Goal: Transaction & Acquisition: Purchase product/service

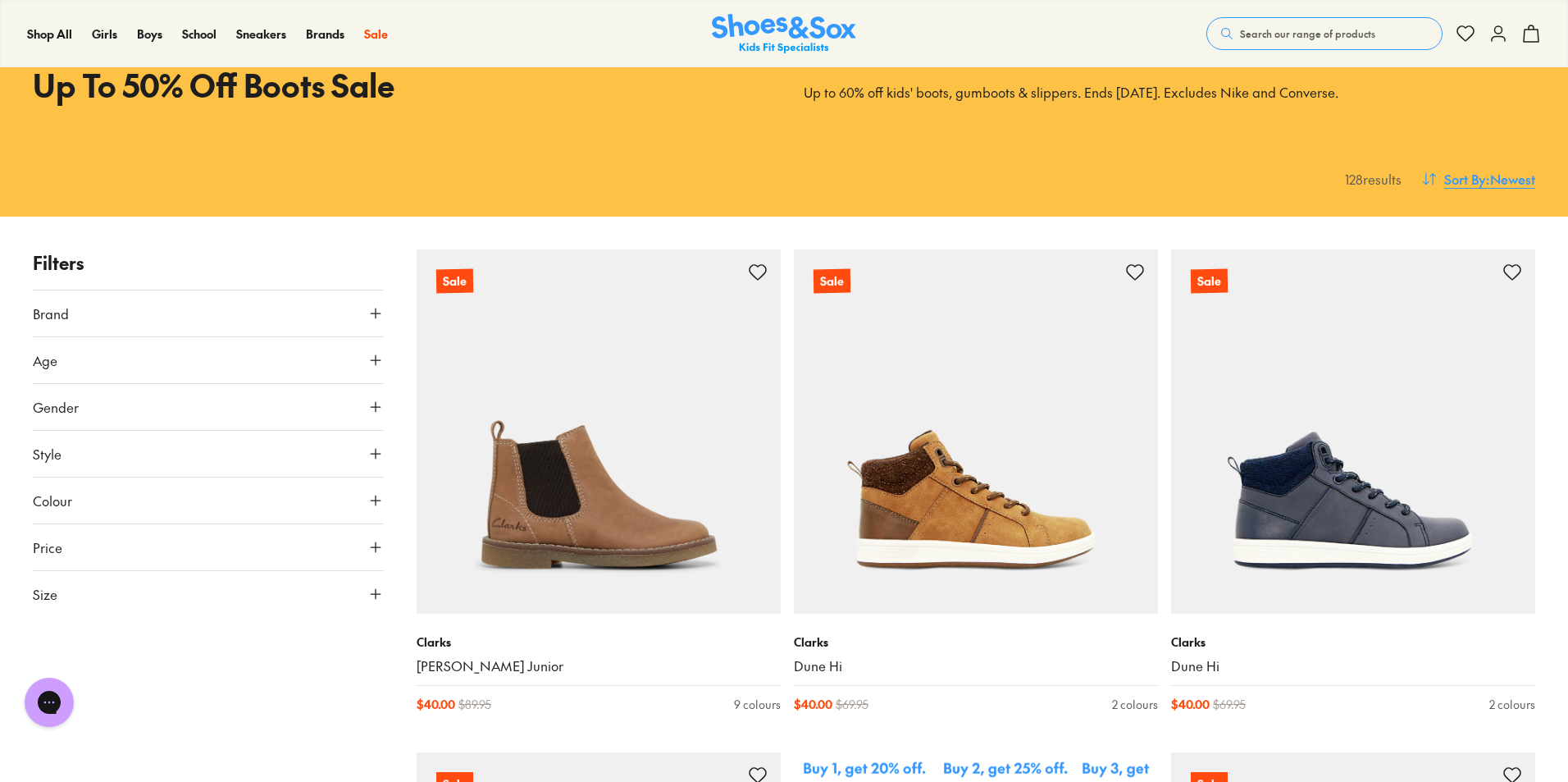
click at [1462, 175] on span "Sort By" at bounding box center [1466, 178] width 41 height 20
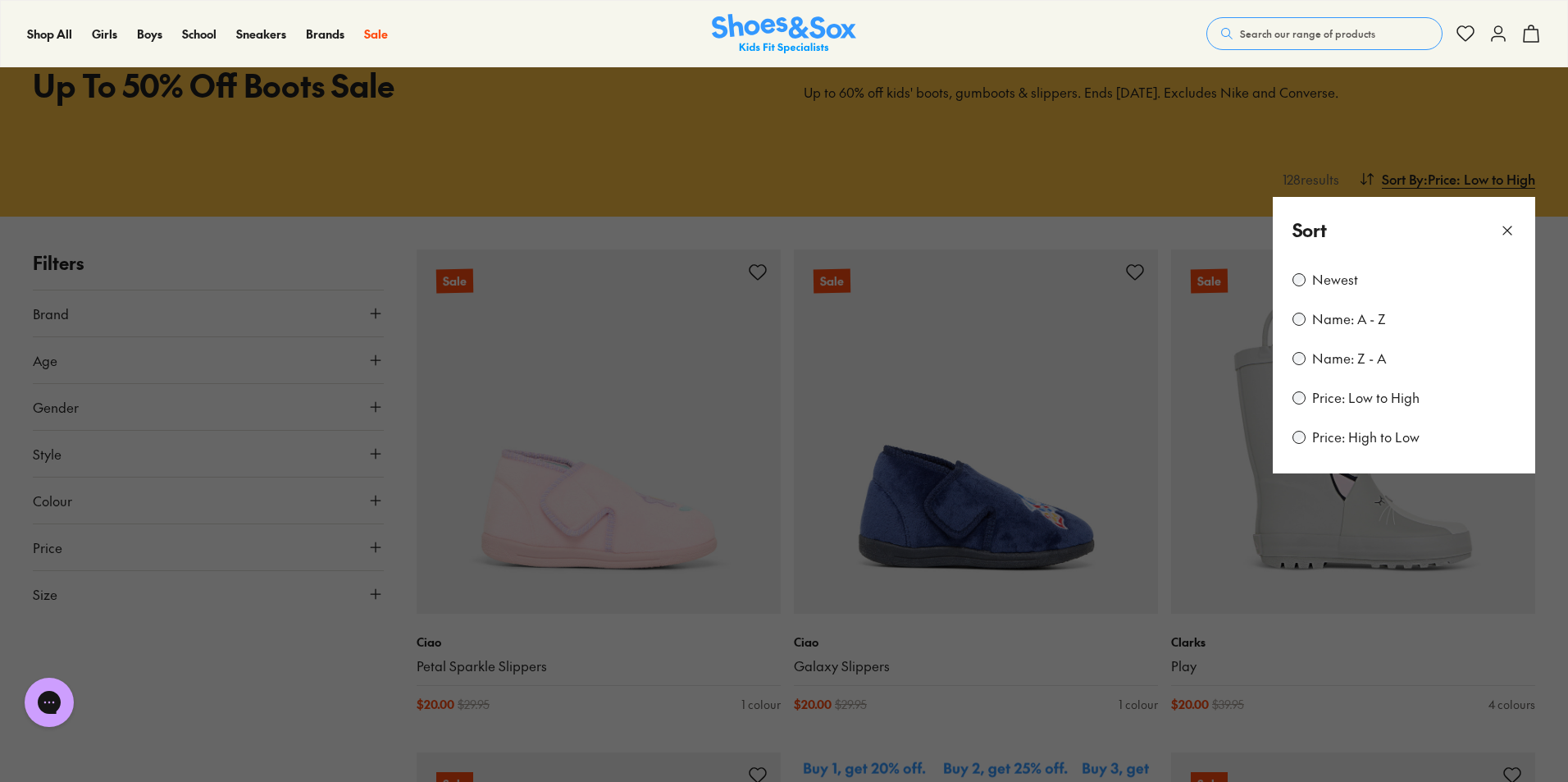
click at [875, 169] on button at bounding box center [784, 391] width 1568 height 782
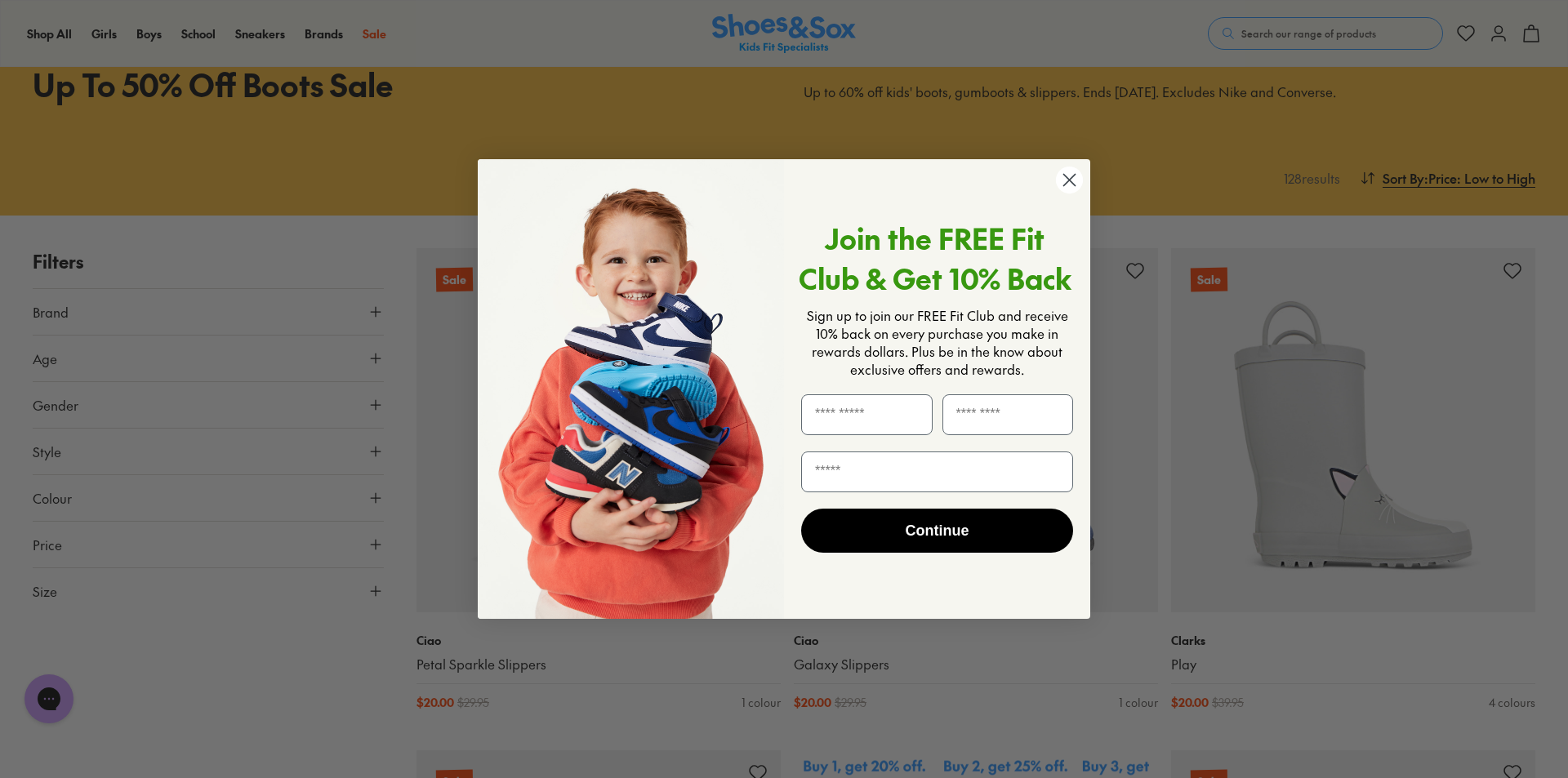
click at [1071, 179] on icon "Close dialog" at bounding box center [1071, 181] width 12 height 12
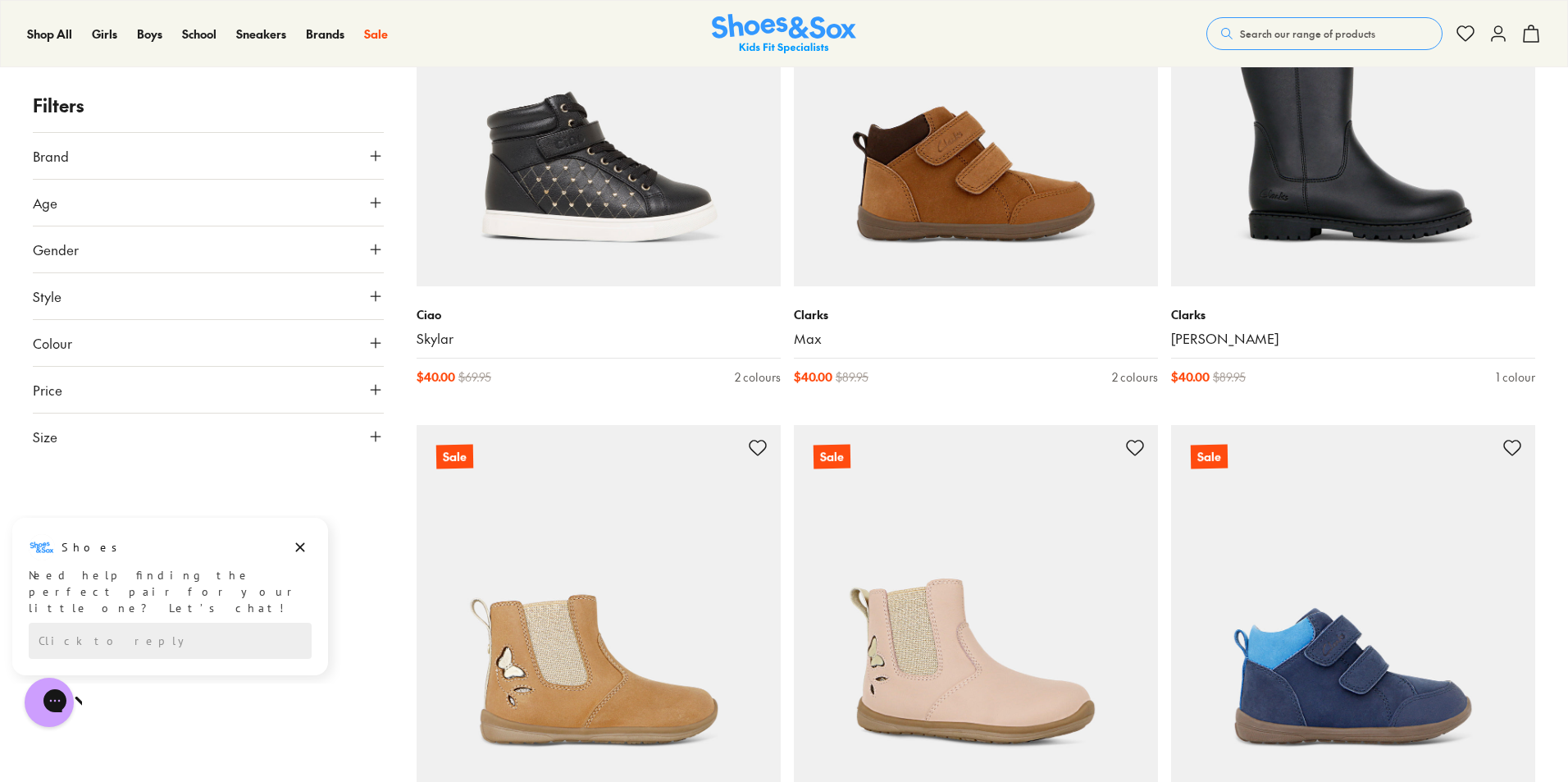
scroll to position [4596, 0]
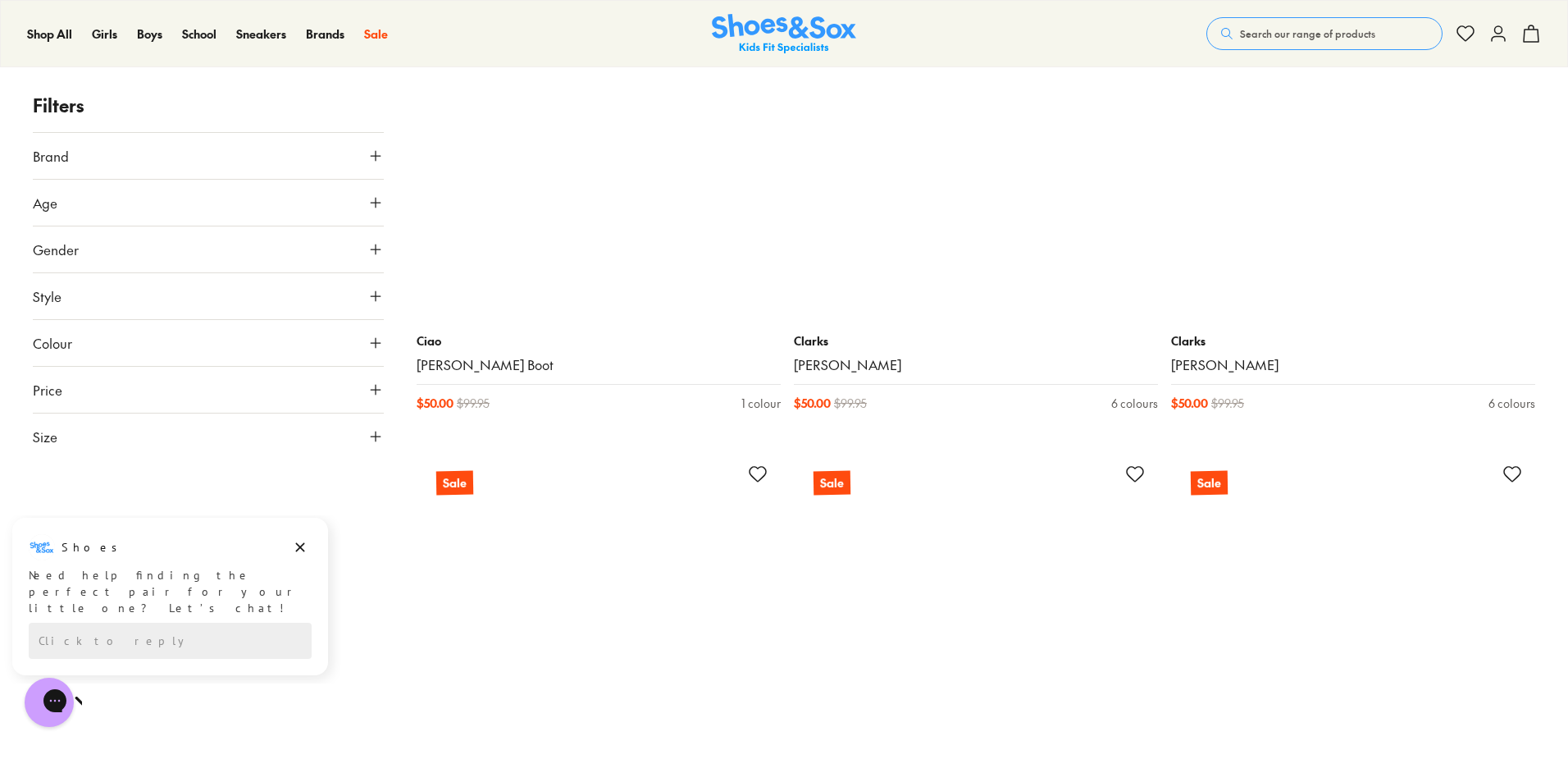
scroll to position [9768, 0]
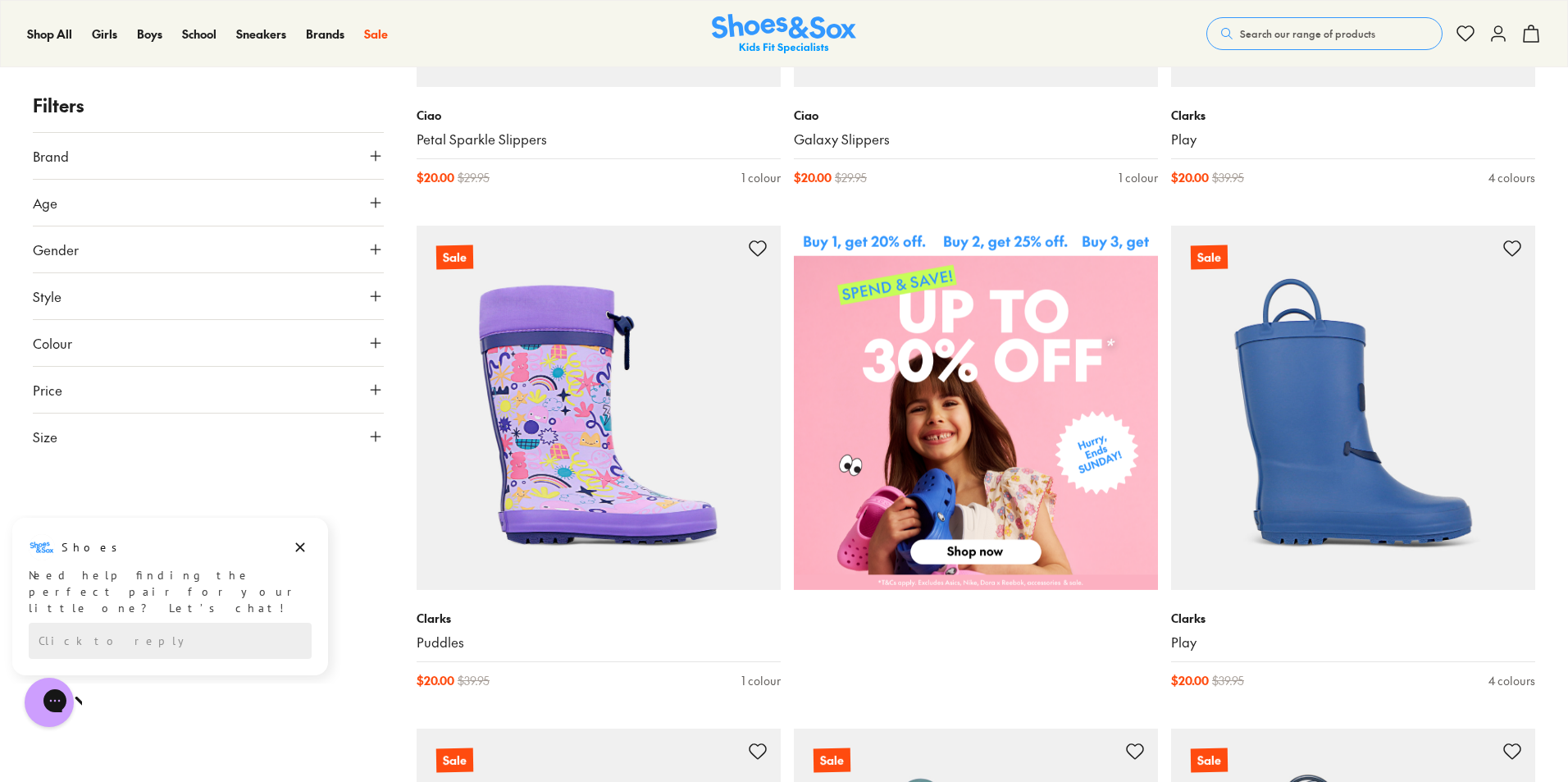
scroll to position [657, 0]
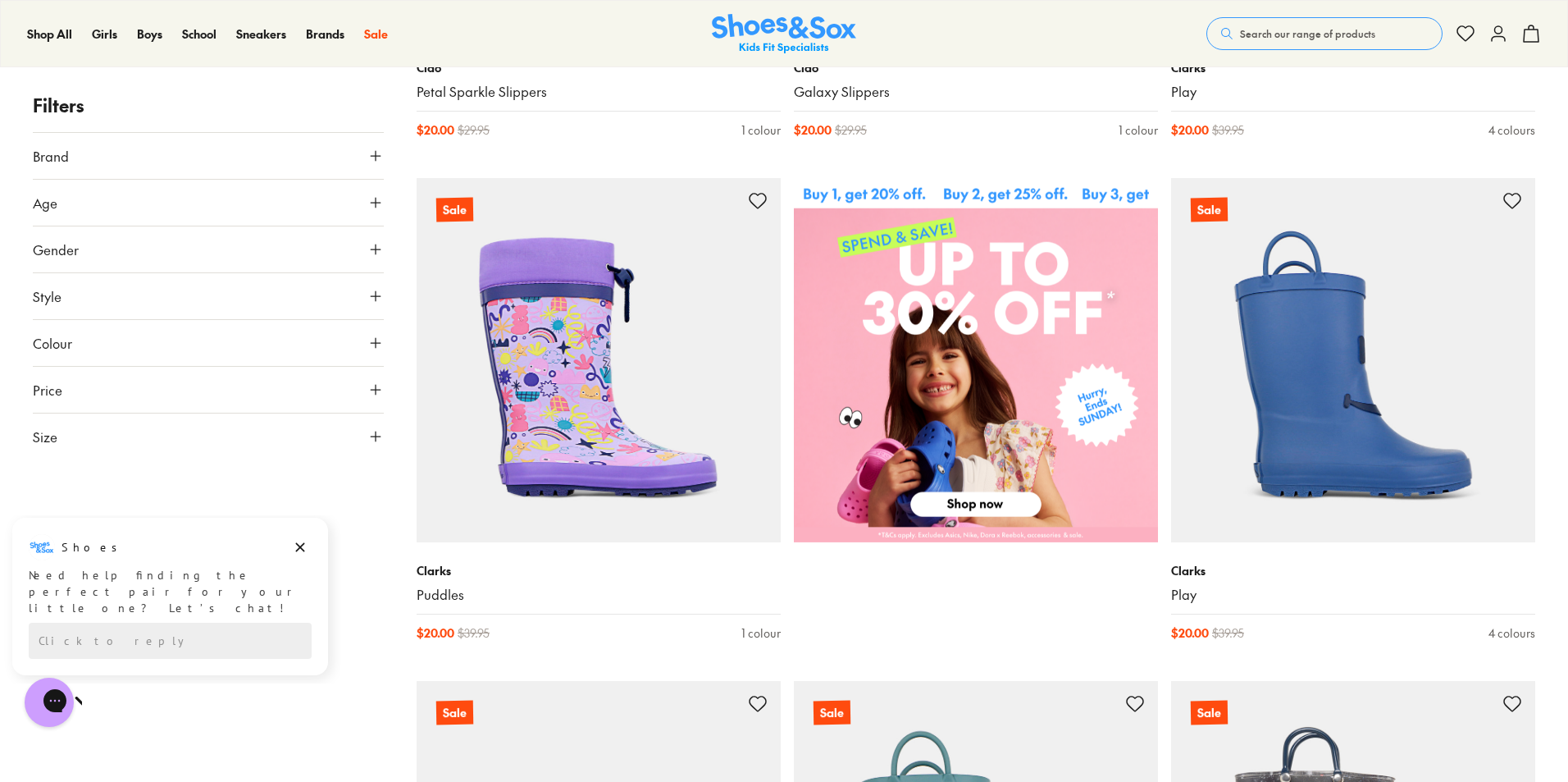
click at [932, 502] on img at bounding box center [977, 361] width 365 height 365
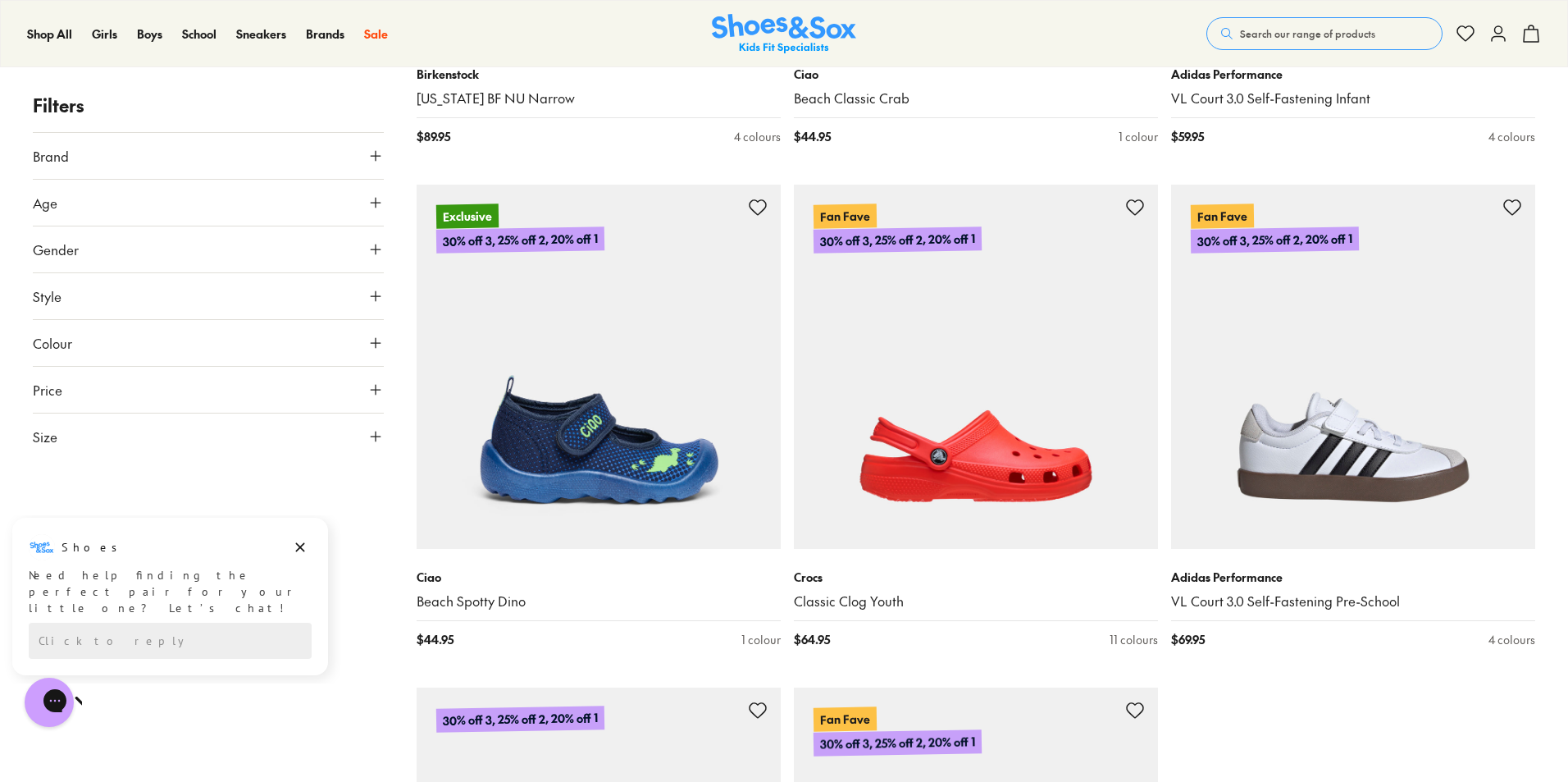
scroll to position [5253, 0]
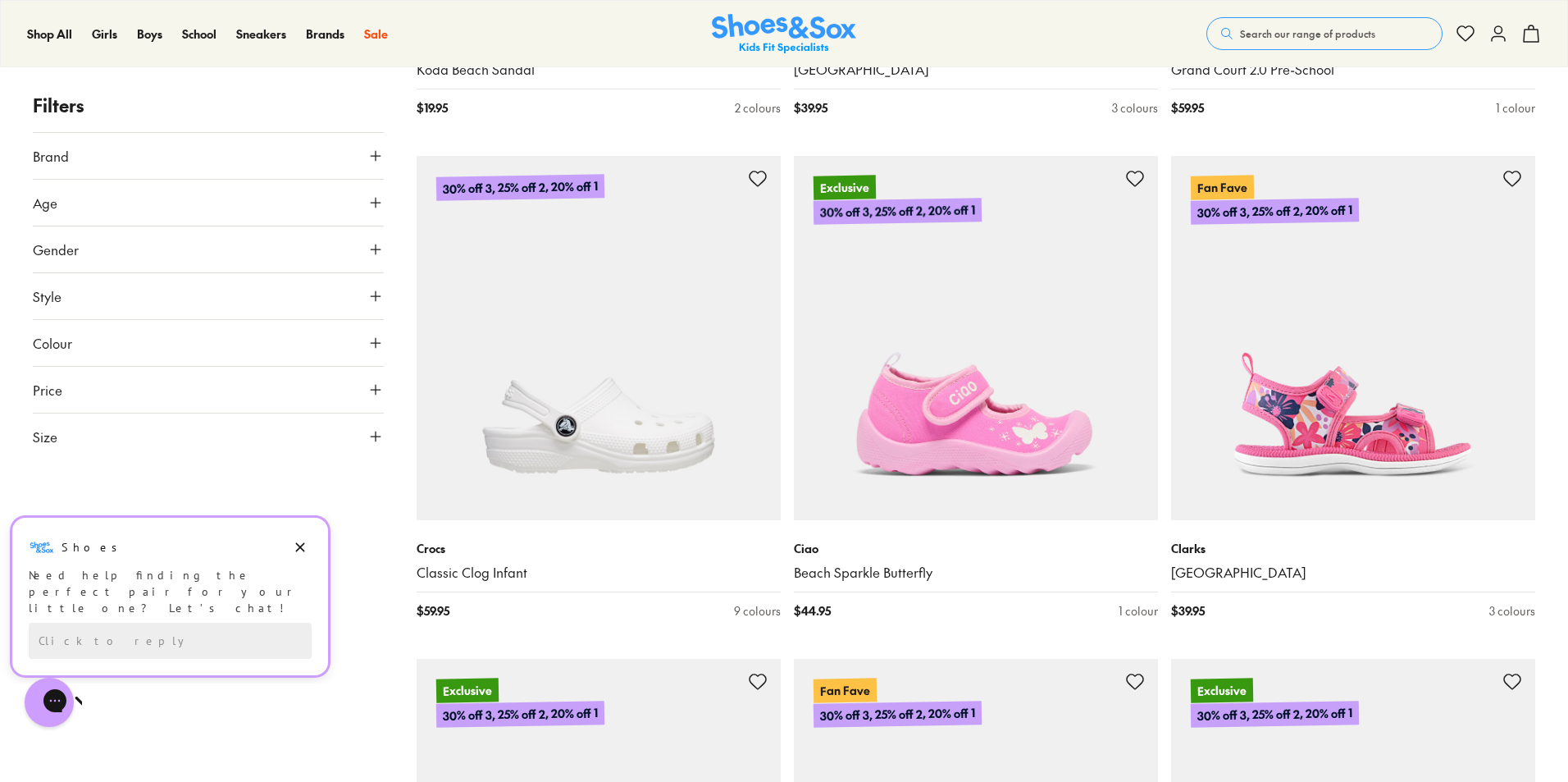
scroll to position [7305, 0]
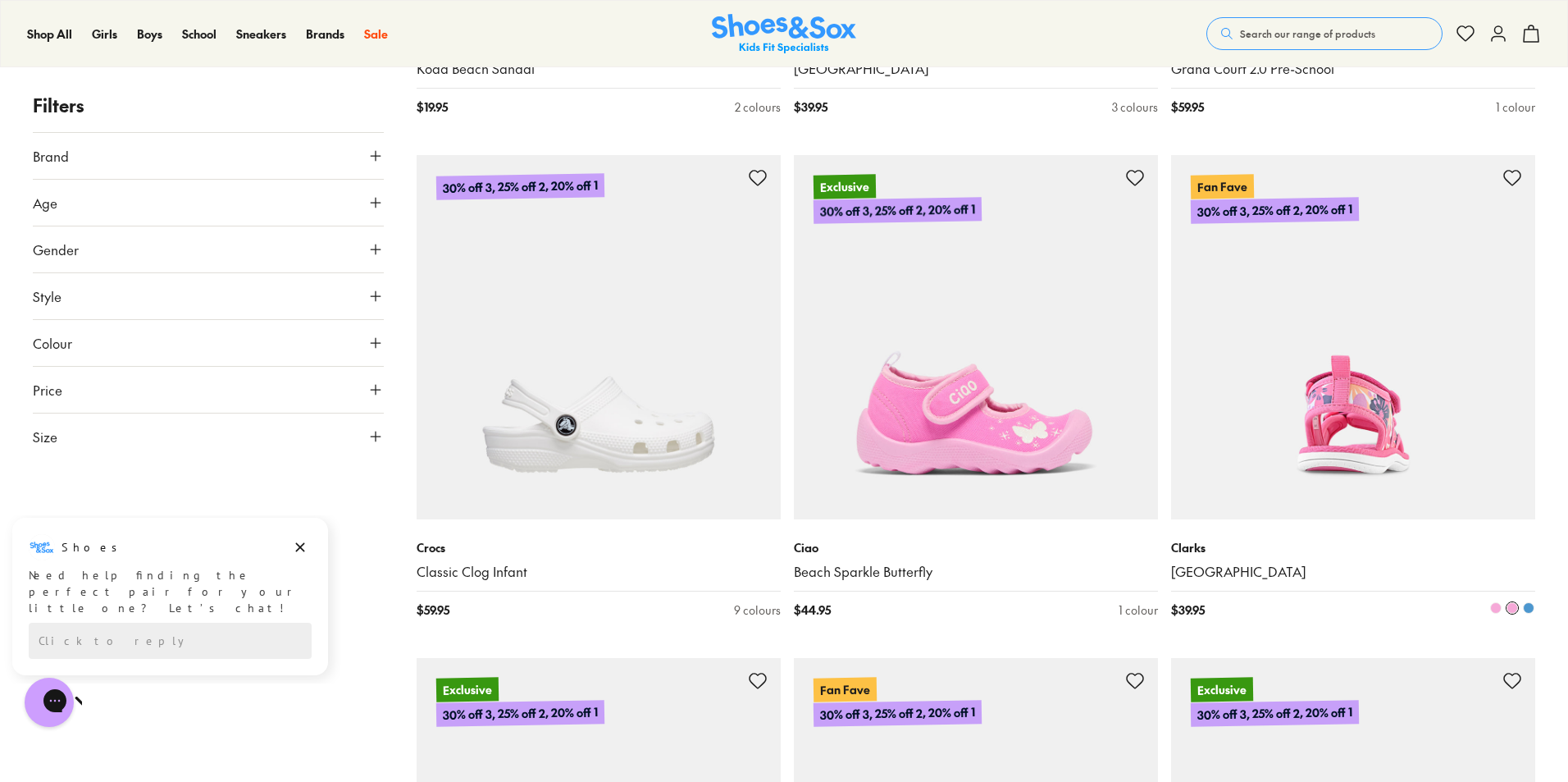
click at [1269, 453] on img at bounding box center [1354, 337] width 365 height 365
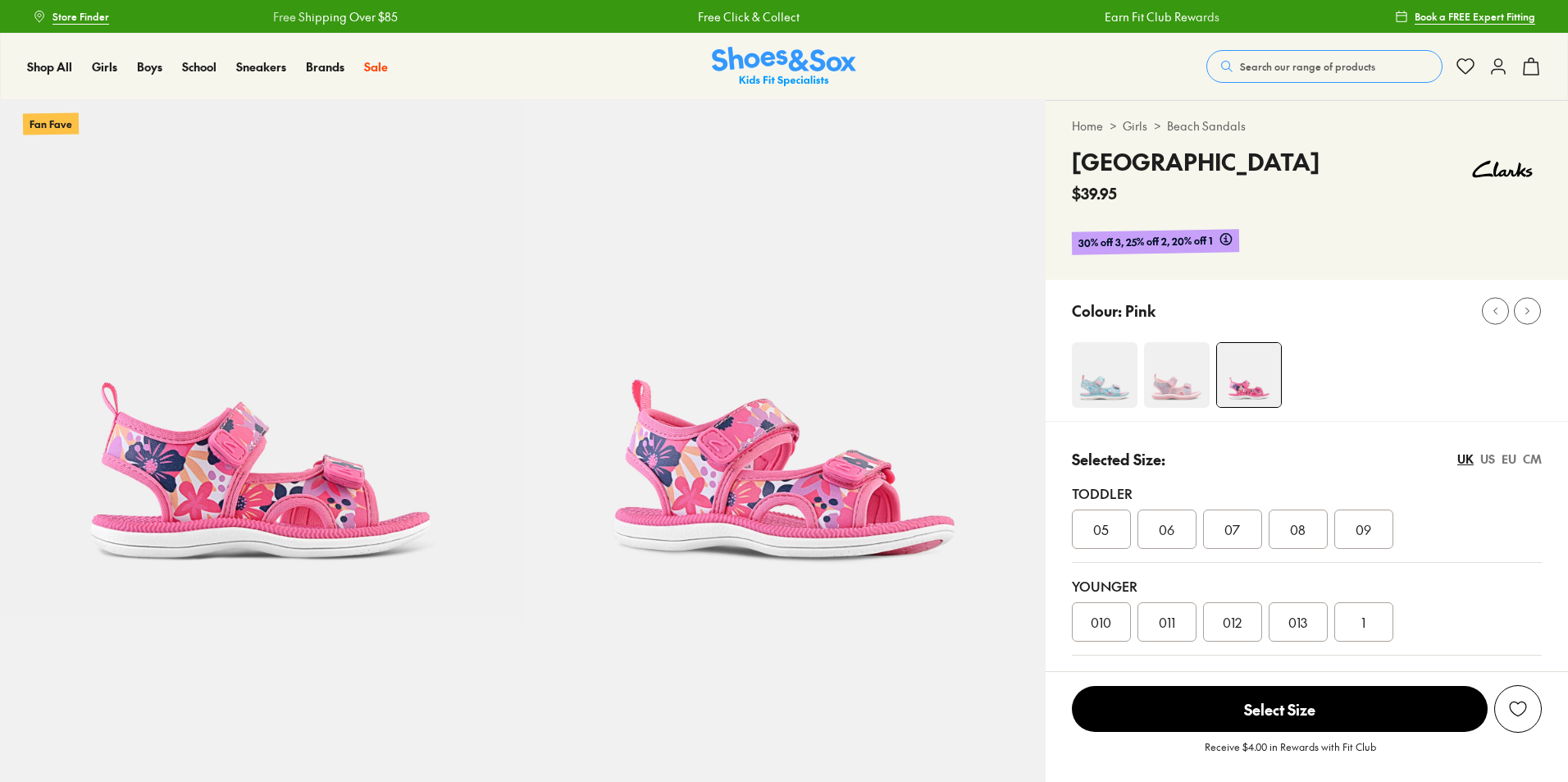
select select "*"
click at [1185, 389] on img at bounding box center [1177, 375] width 66 height 66
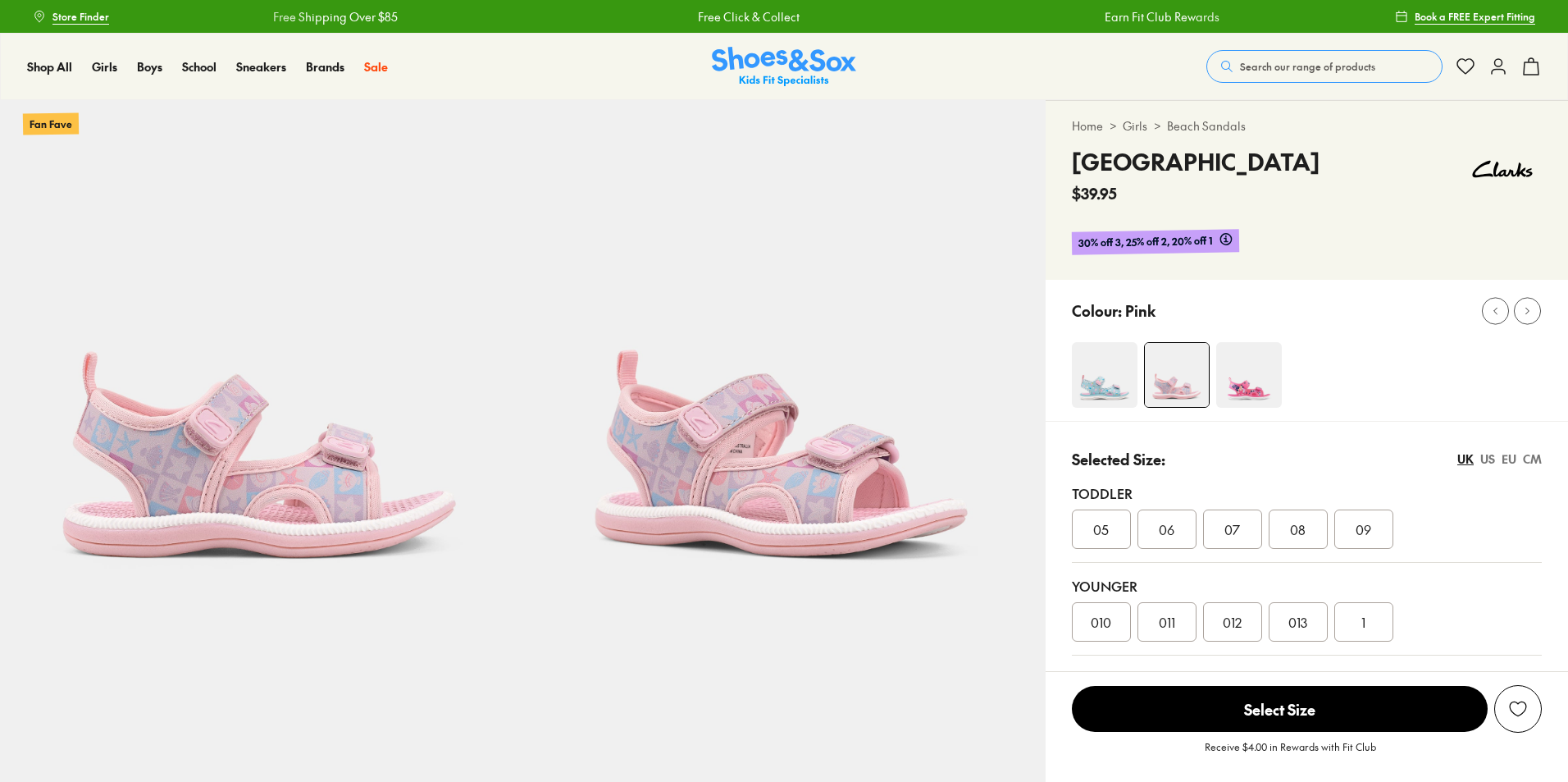
click at [1172, 381] on img at bounding box center [1177, 375] width 64 height 64
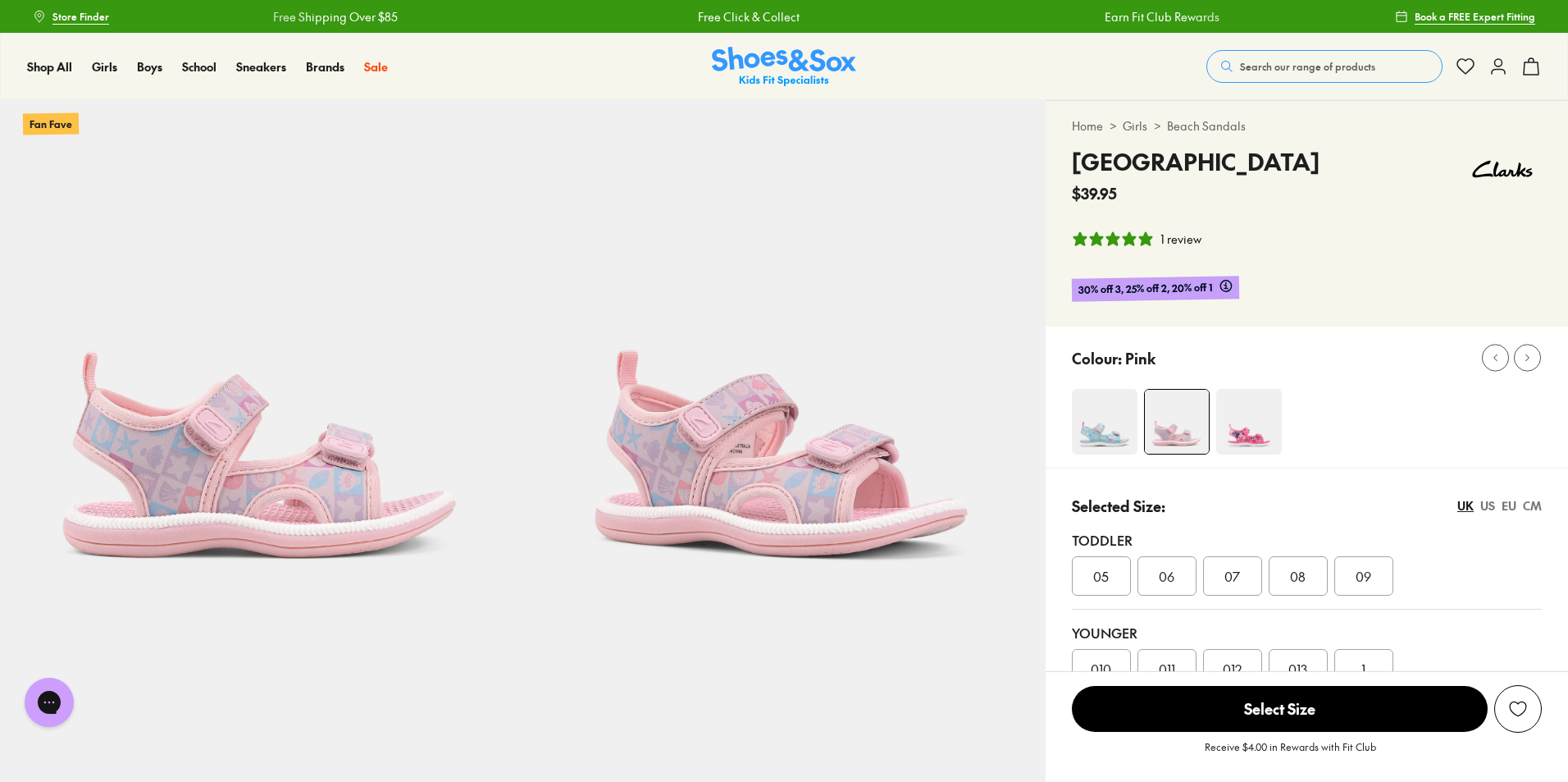
select select "*"
click at [1092, 432] on img at bounding box center [1105, 422] width 66 height 66
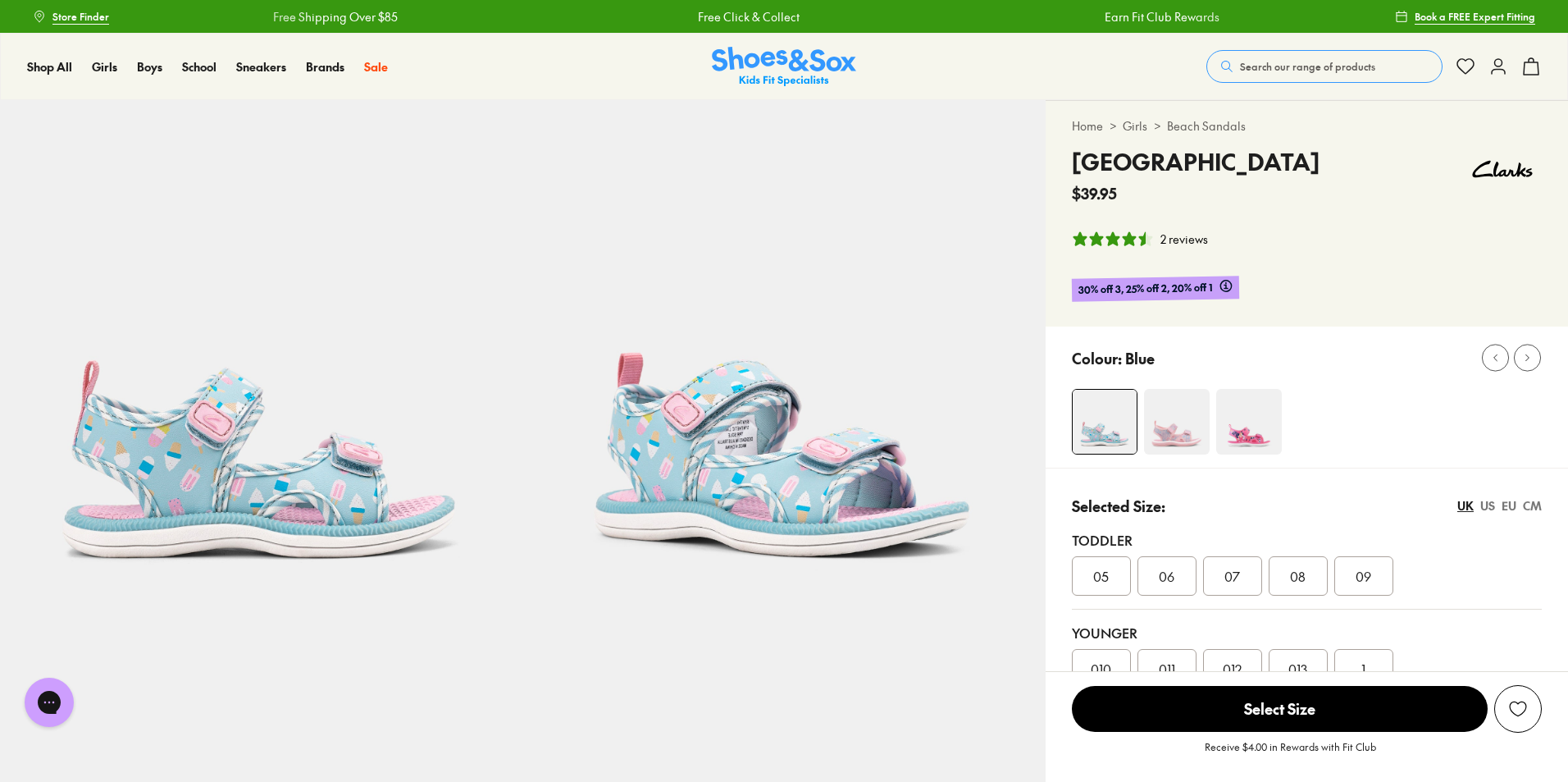
select select "*"
click at [1182, 429] on img at bounding box center [1177, 422] width 66 height 66
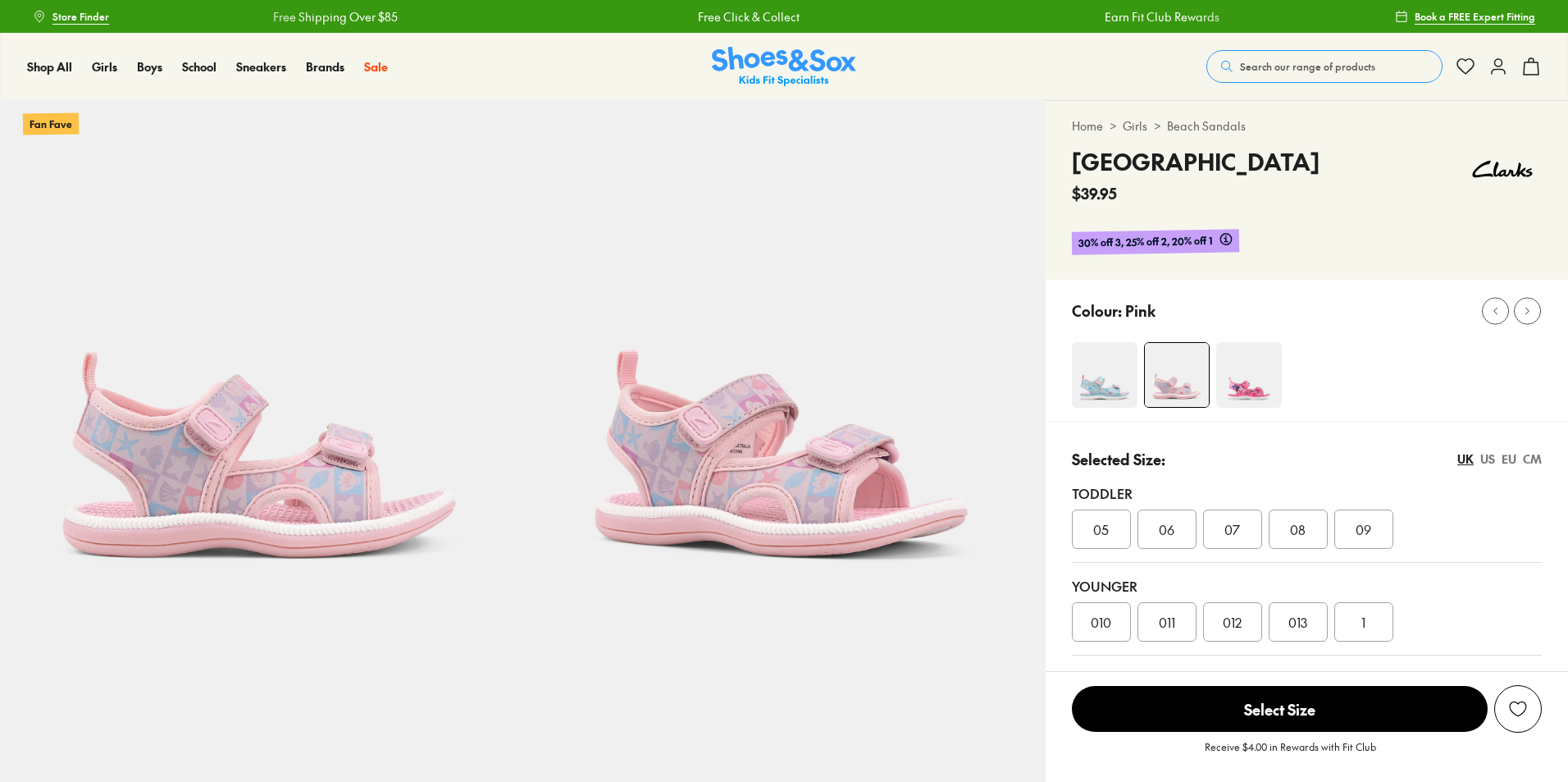
select select "*"
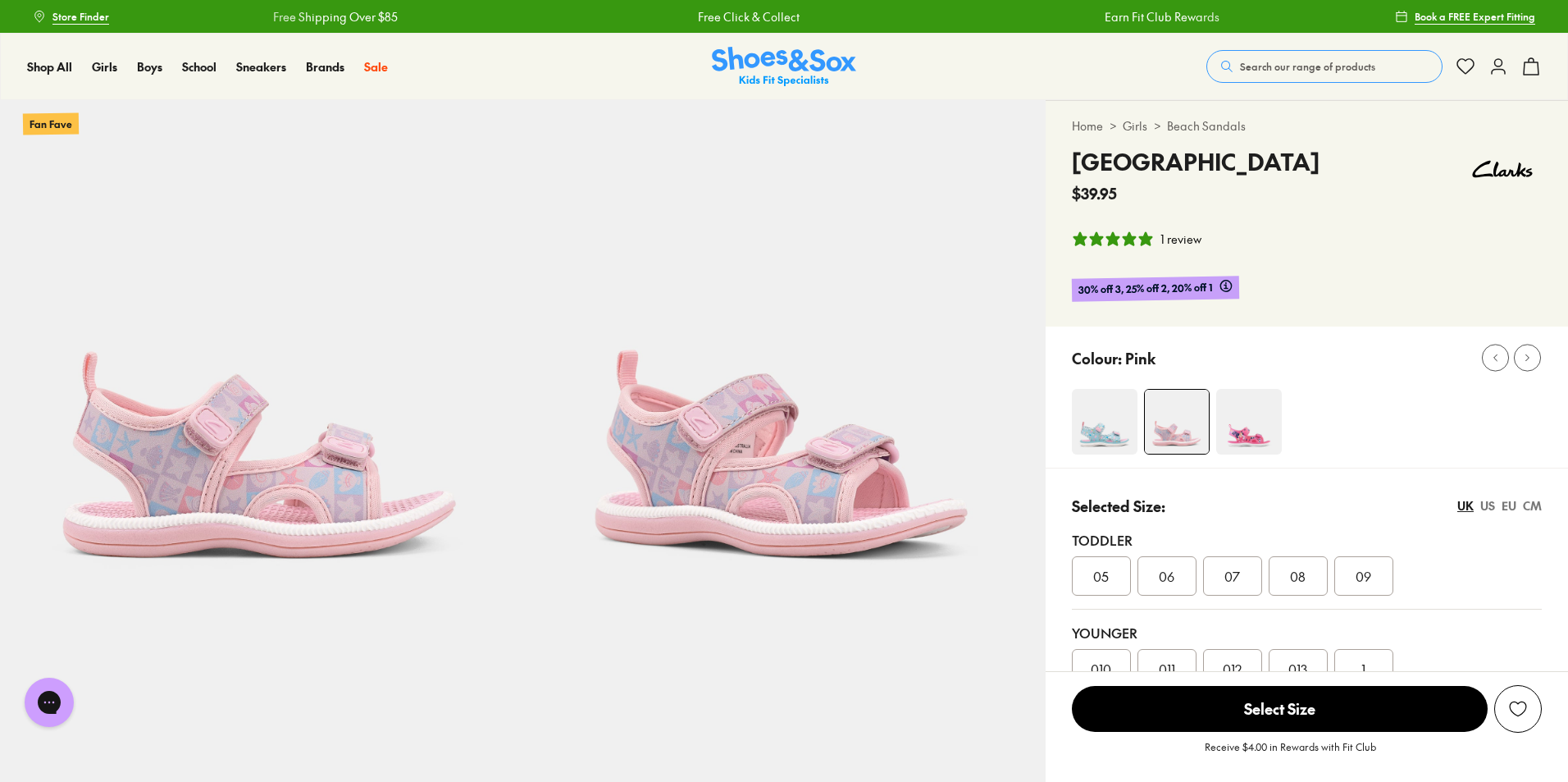
click at [1241, 565] on div "07" at bounding box center [1233, 576] width 59 height 39
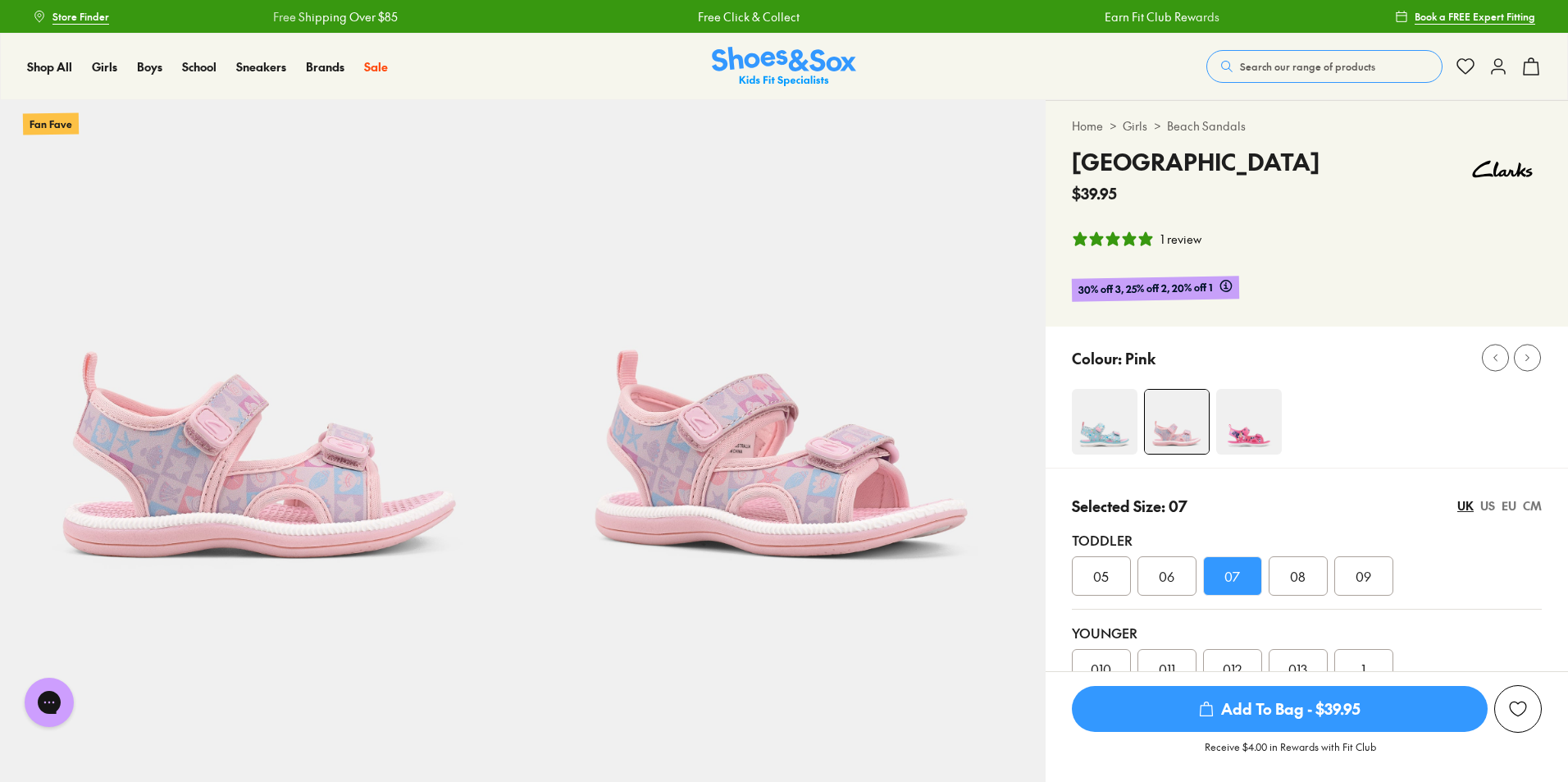
click at [1190, 704] on span "Add To Bag - $39.95" at bounding box center [1280, 709] width 416 height 46
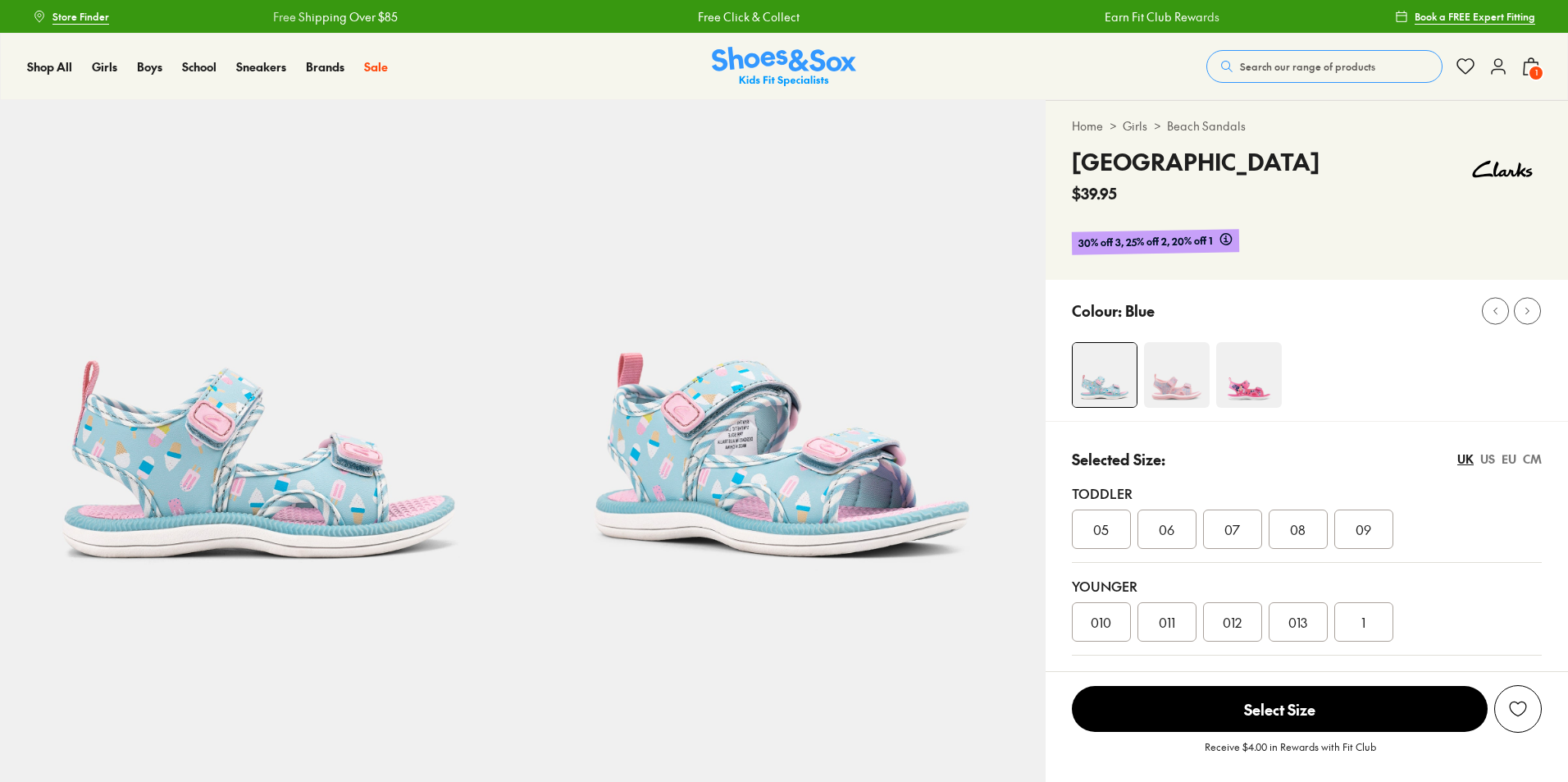
select select "*"
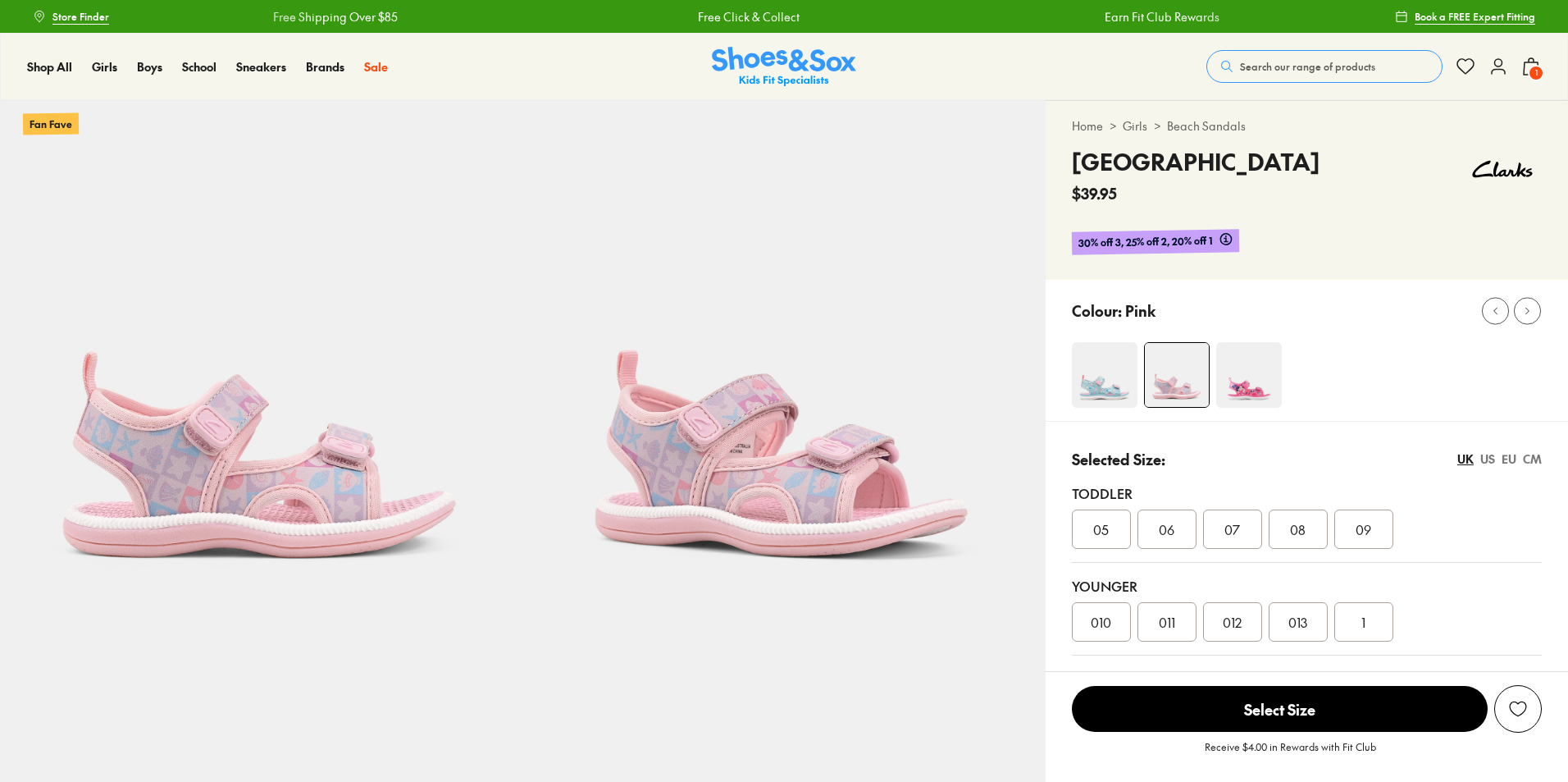
select select "*"
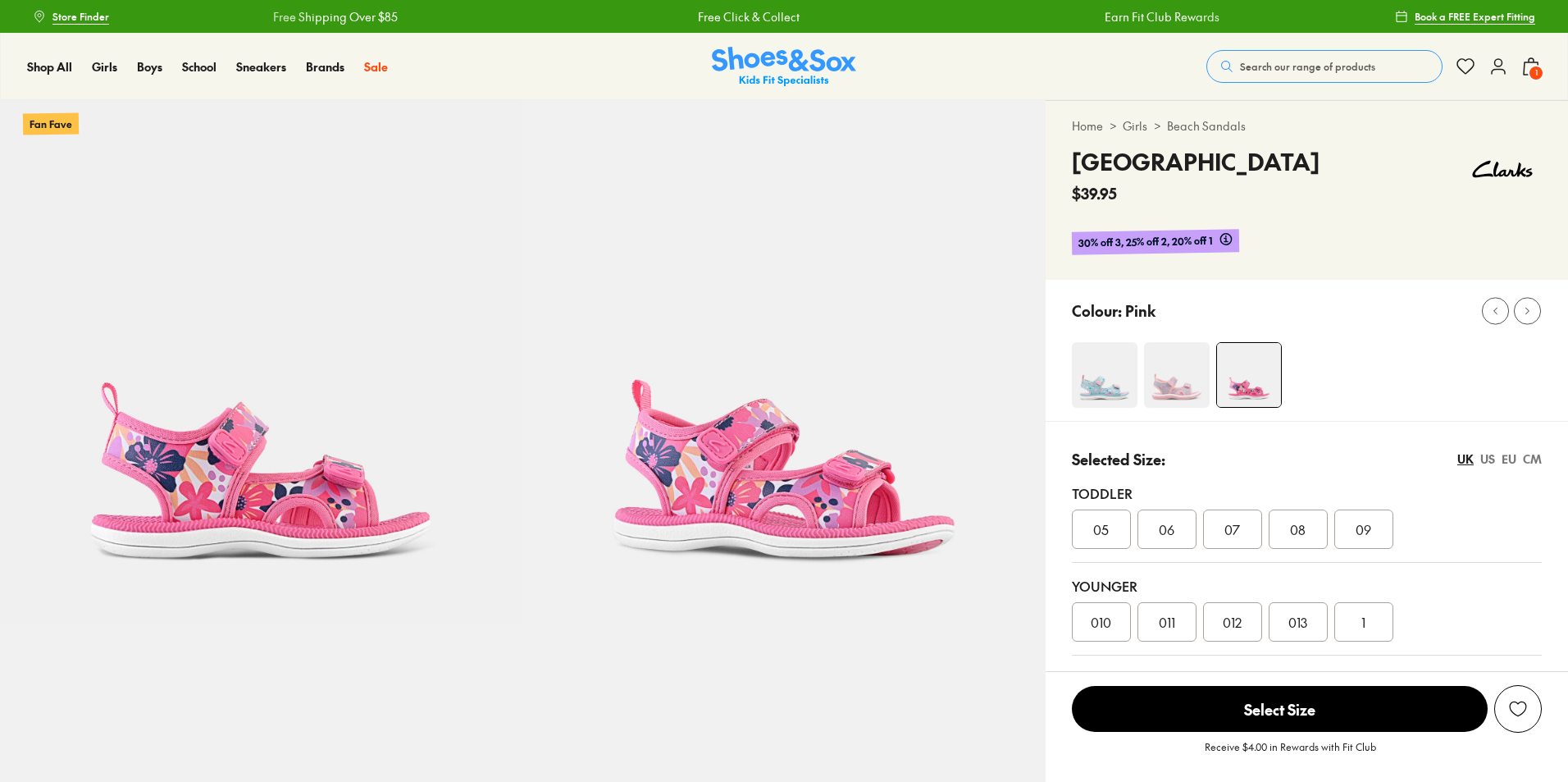
select select "*"
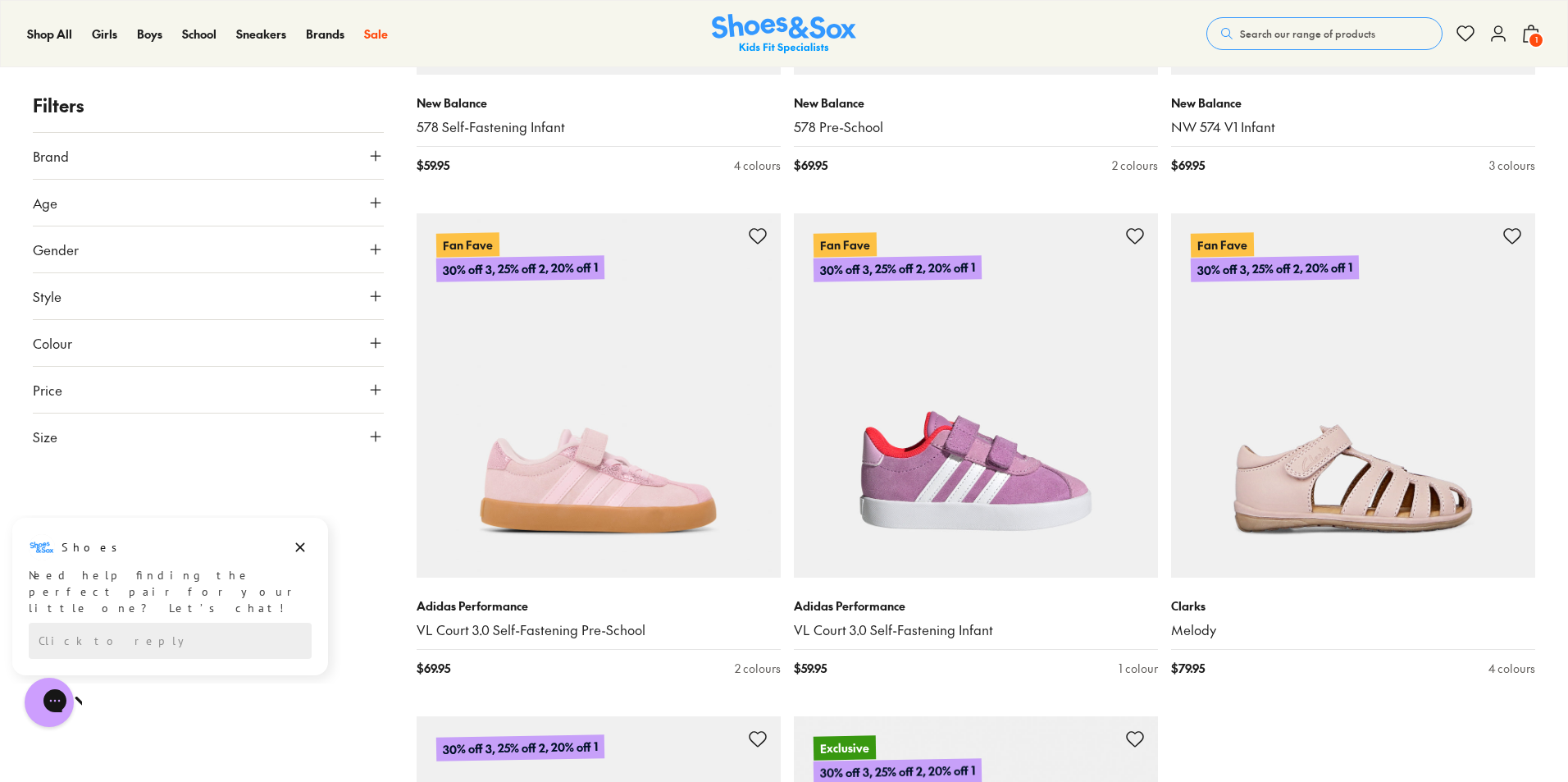
scroll to position [4814, 0]
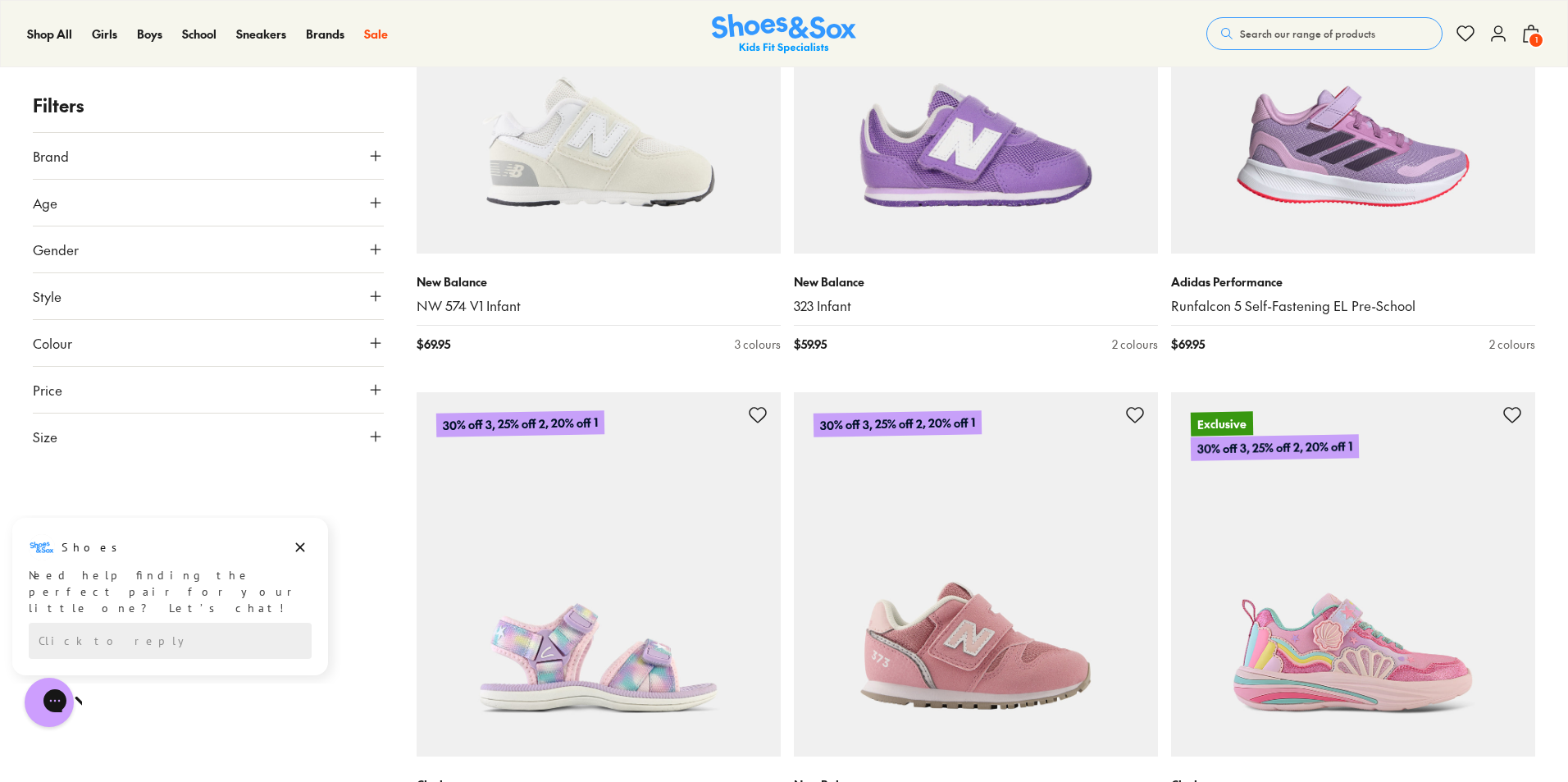
scroll to position [7359, 0]
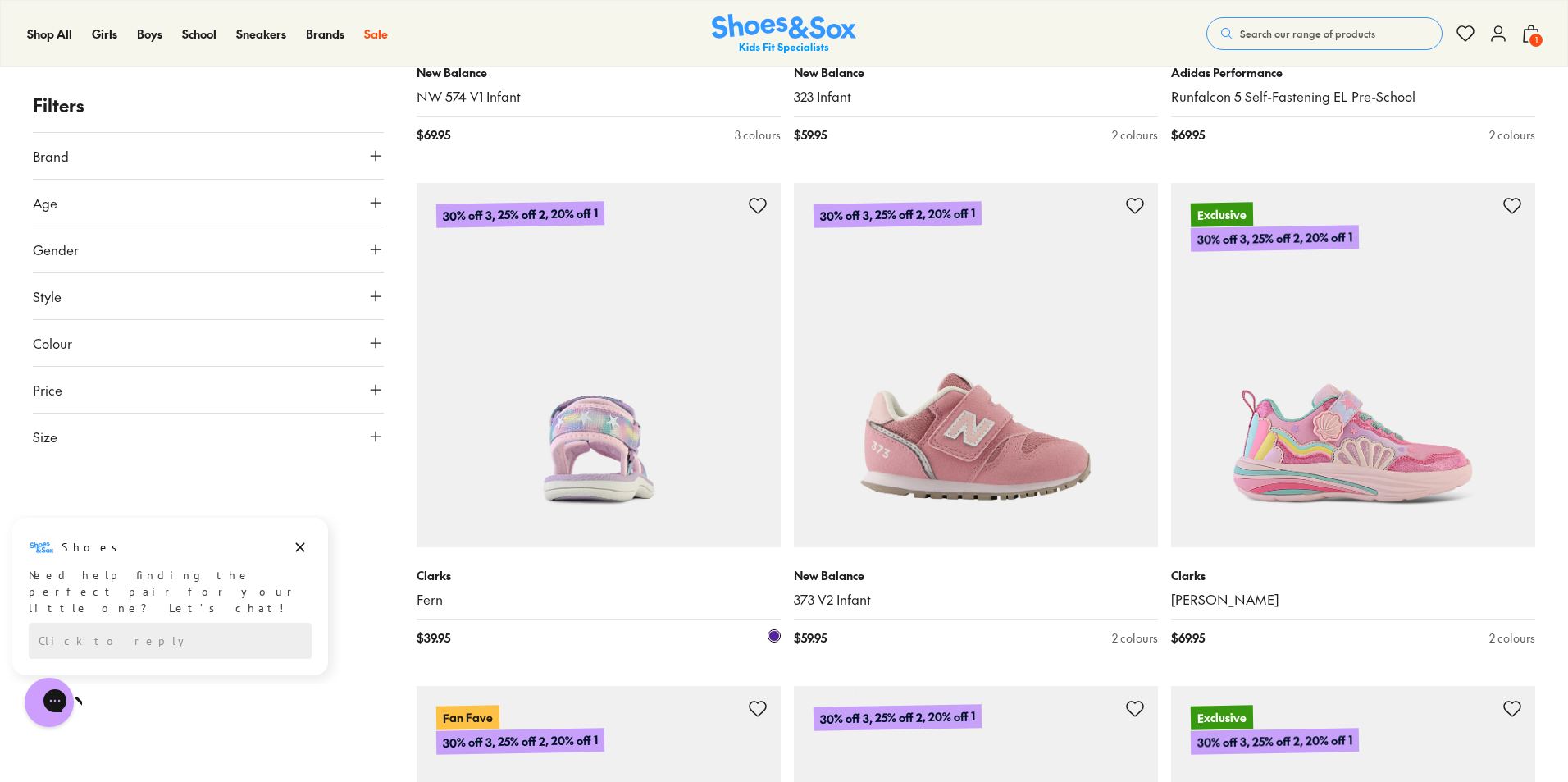
click at [611, 488] on img at bounding box center [599, 366] width 365 height 365
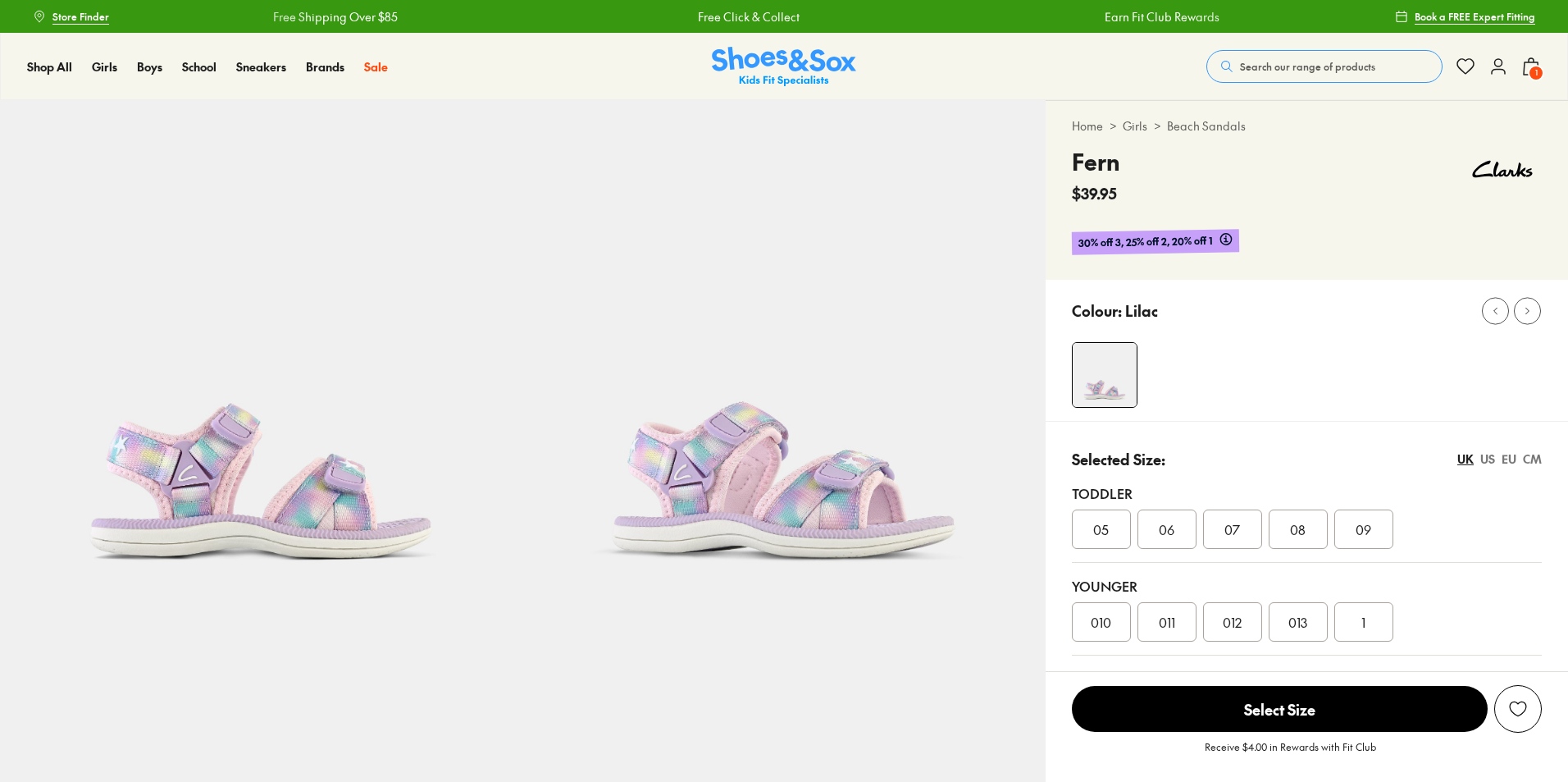
select select "*"
click at [1230, 532] on span "07" at bounding box center [1233, 530] width 16 height 20
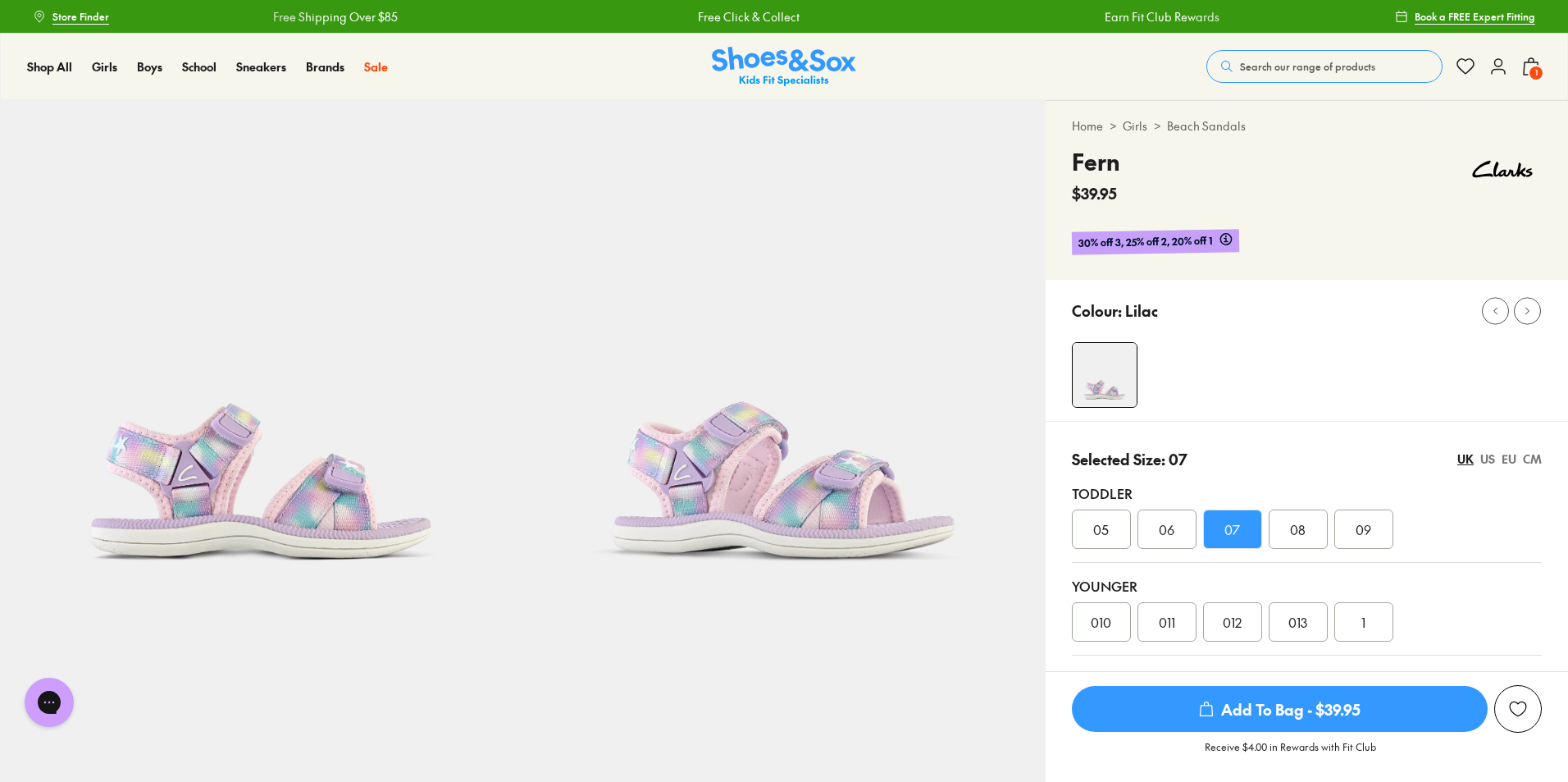
click at [1206, 711] on icon "submit" at bounding box center [1206, 709] width 17 height 17
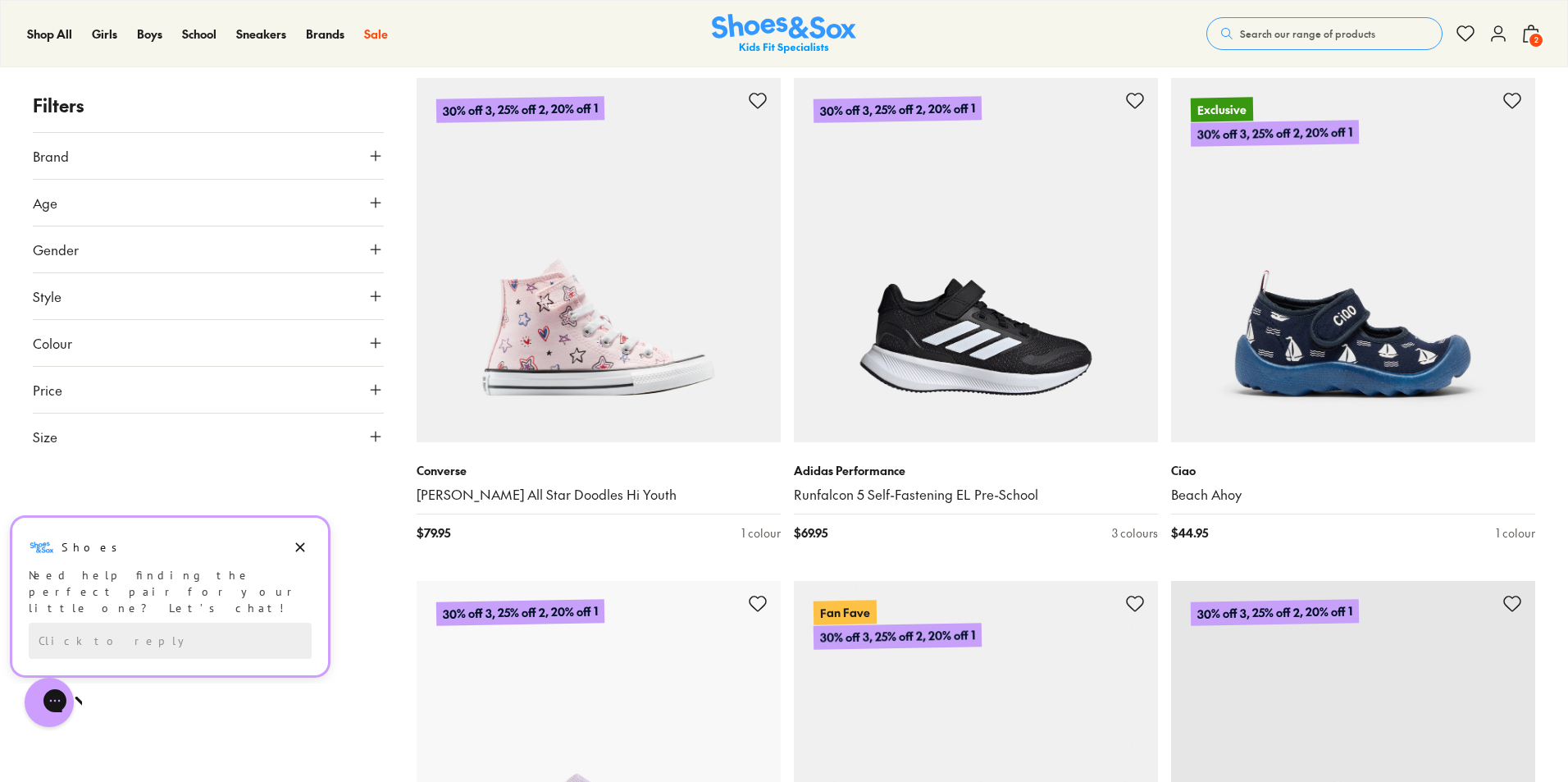
scroll to position [4804, 0]
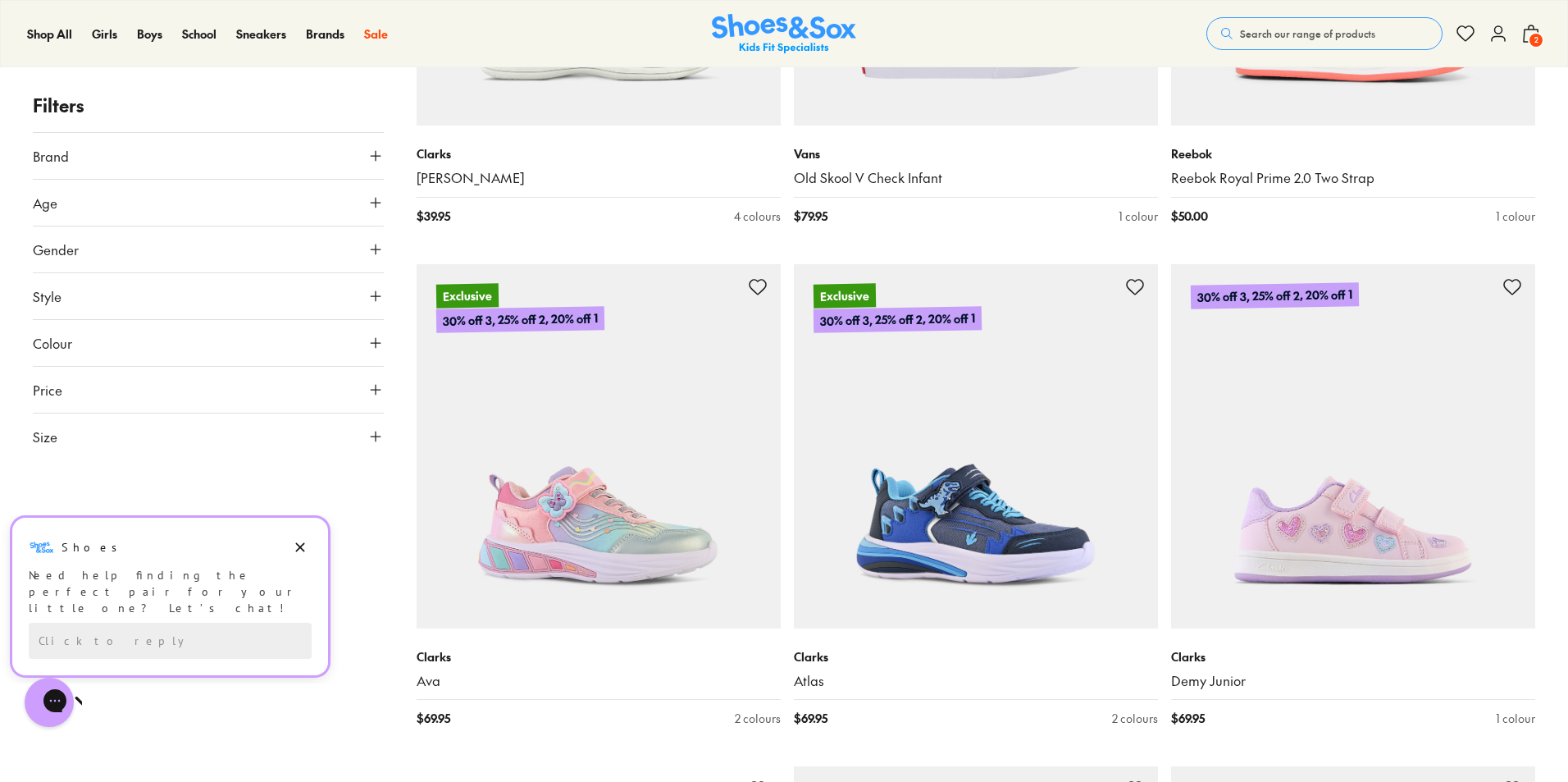
scroll to position [6282, 0]
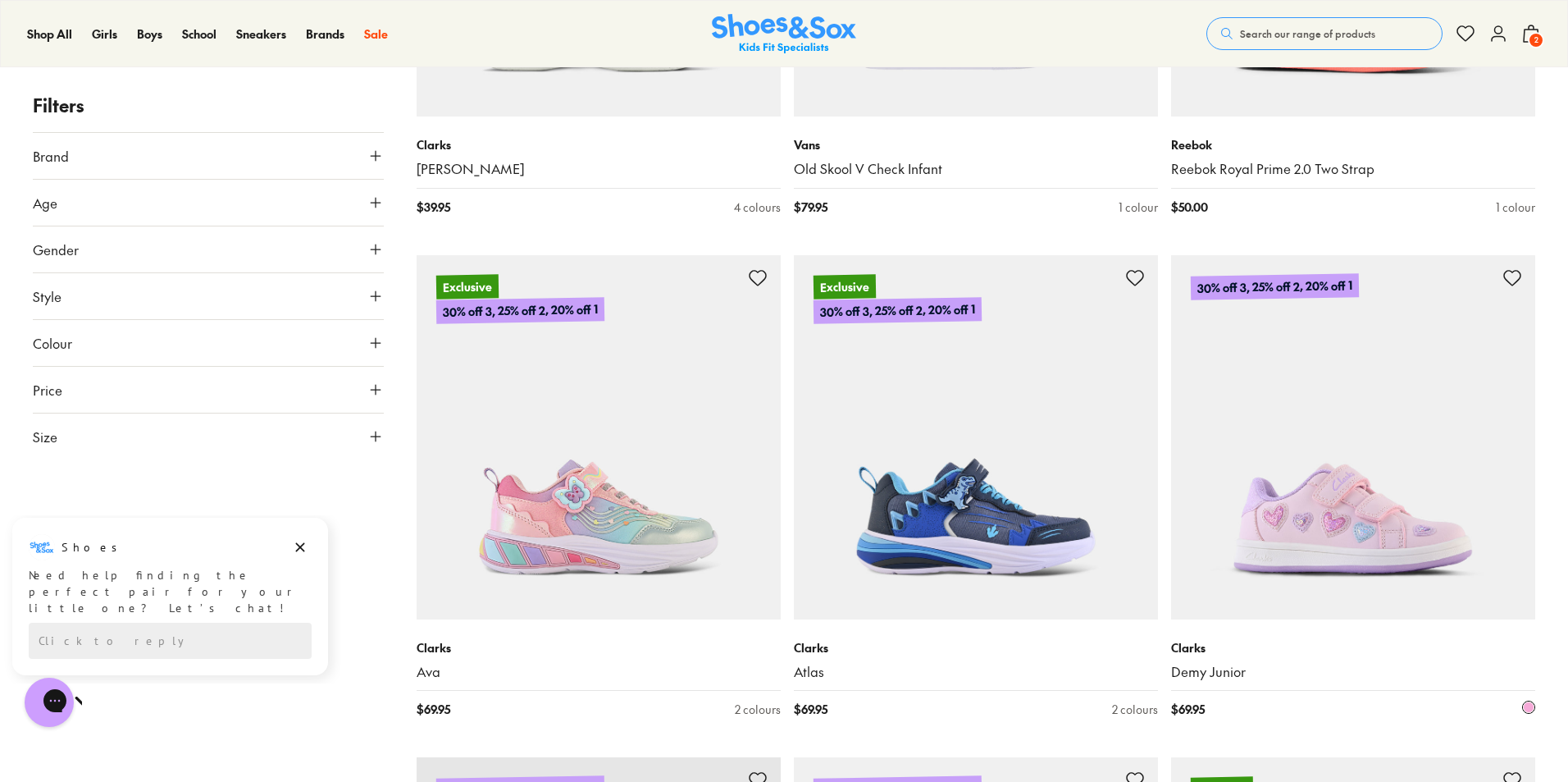
click at [1344, 548] on img at bounding box center [1354, 438] width 365 height 365
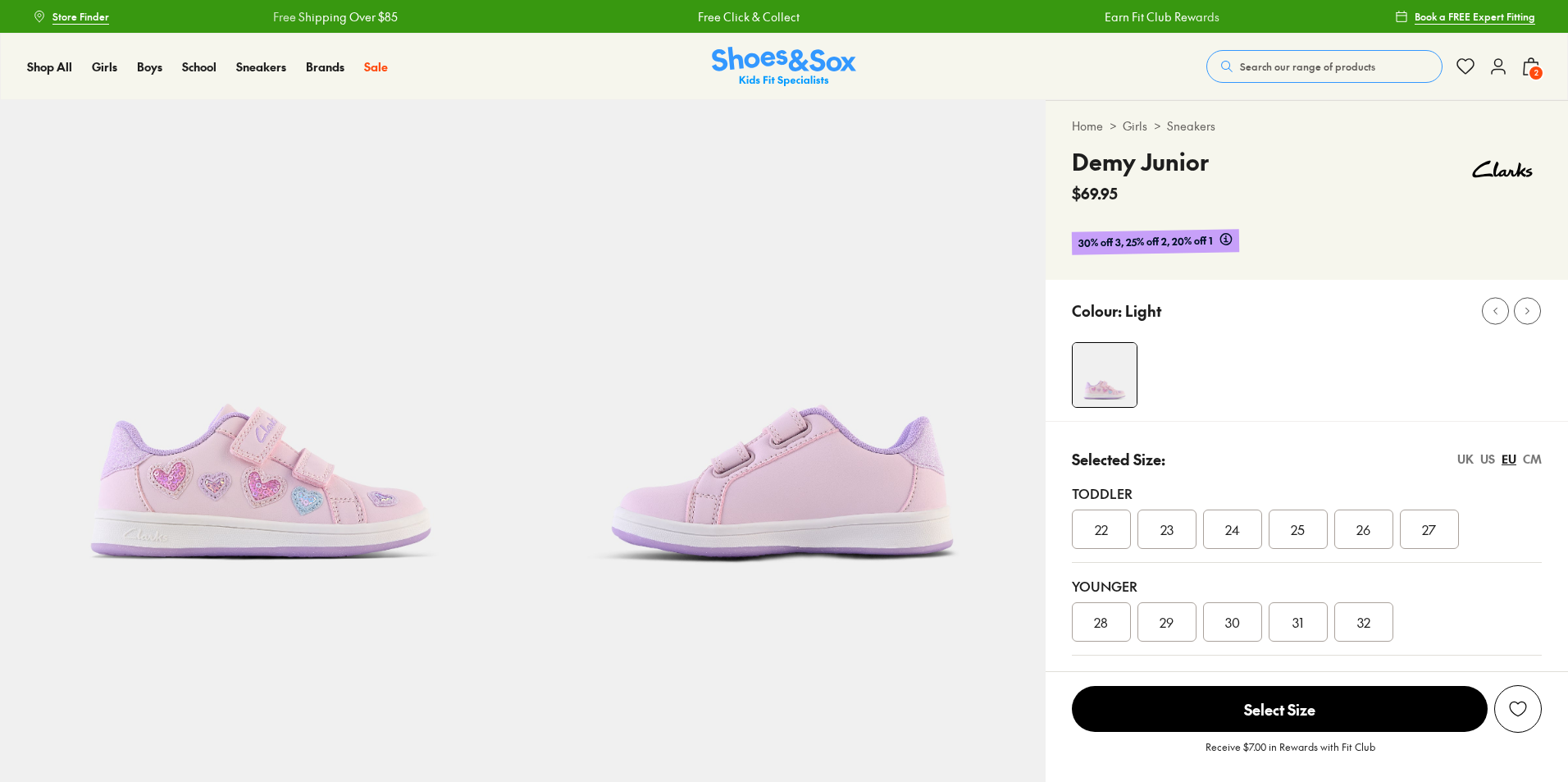
select select "*"
click at [1290, 522] on div "25" at bounding box center [1299, 530] width 59 height 39
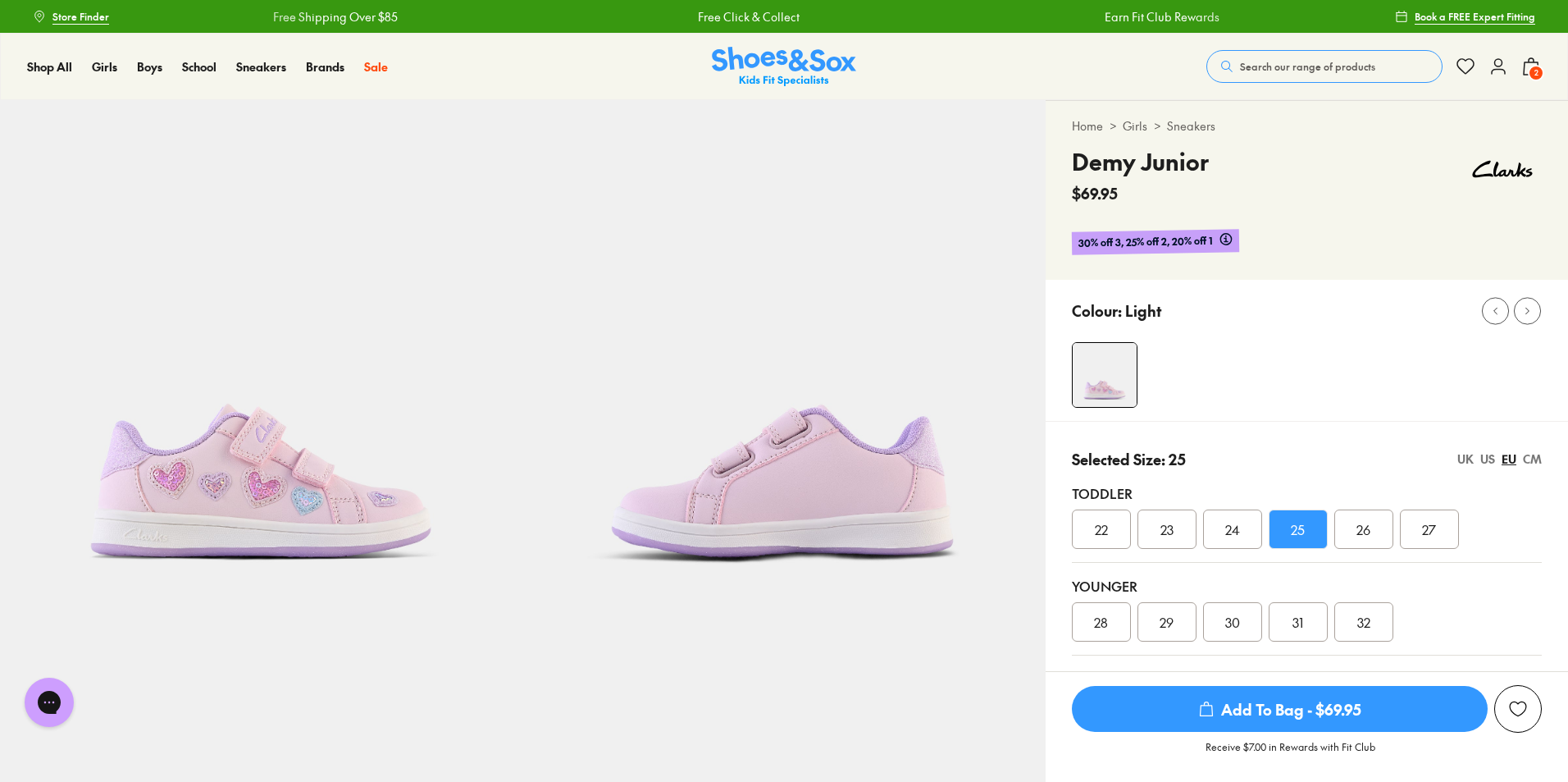
click at [1165, 702] on span "Add To Bag - $69.95" at bounding box center [1280, 709] width 416 height 46
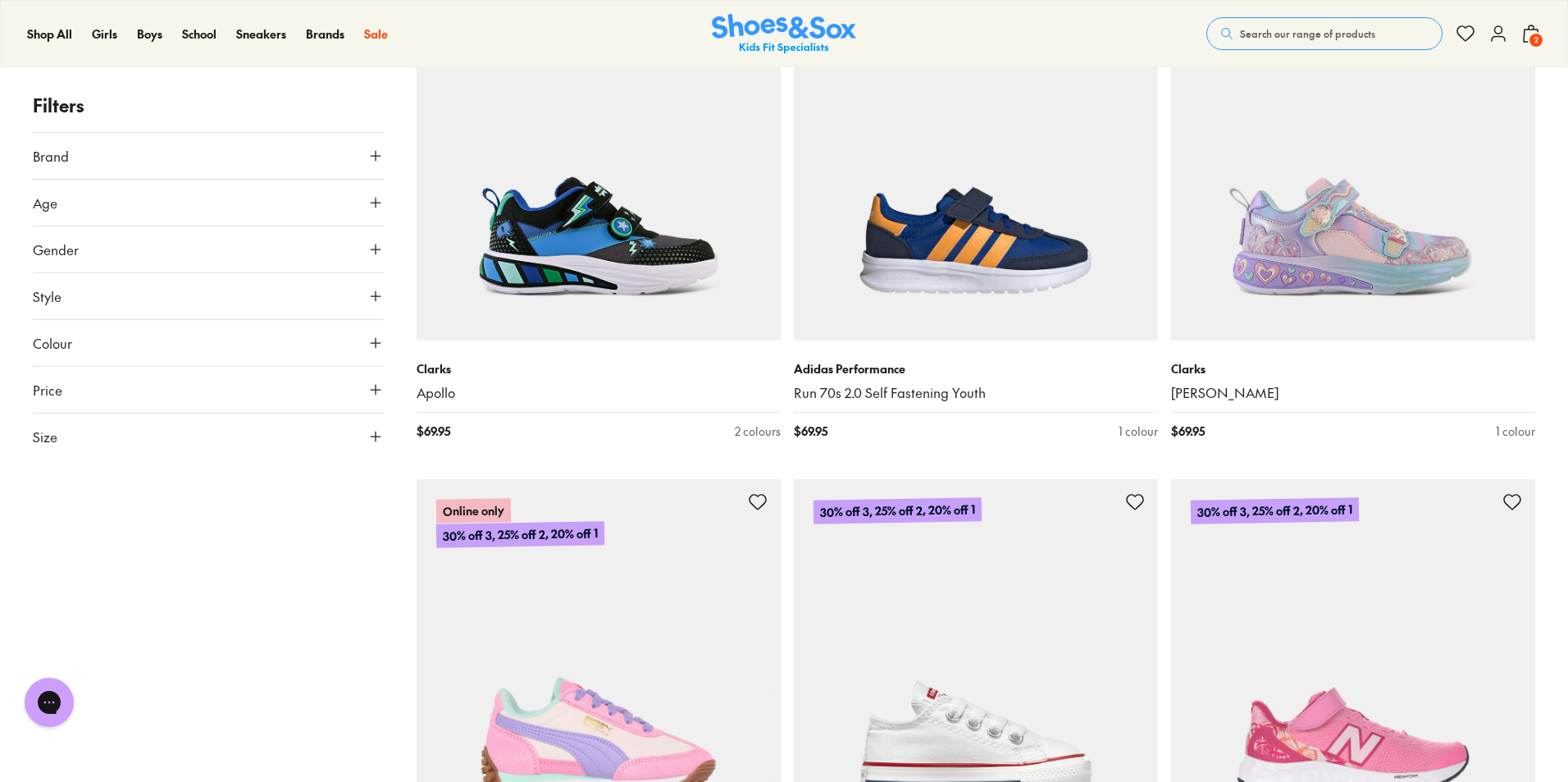
scroll to position [4219, 0]
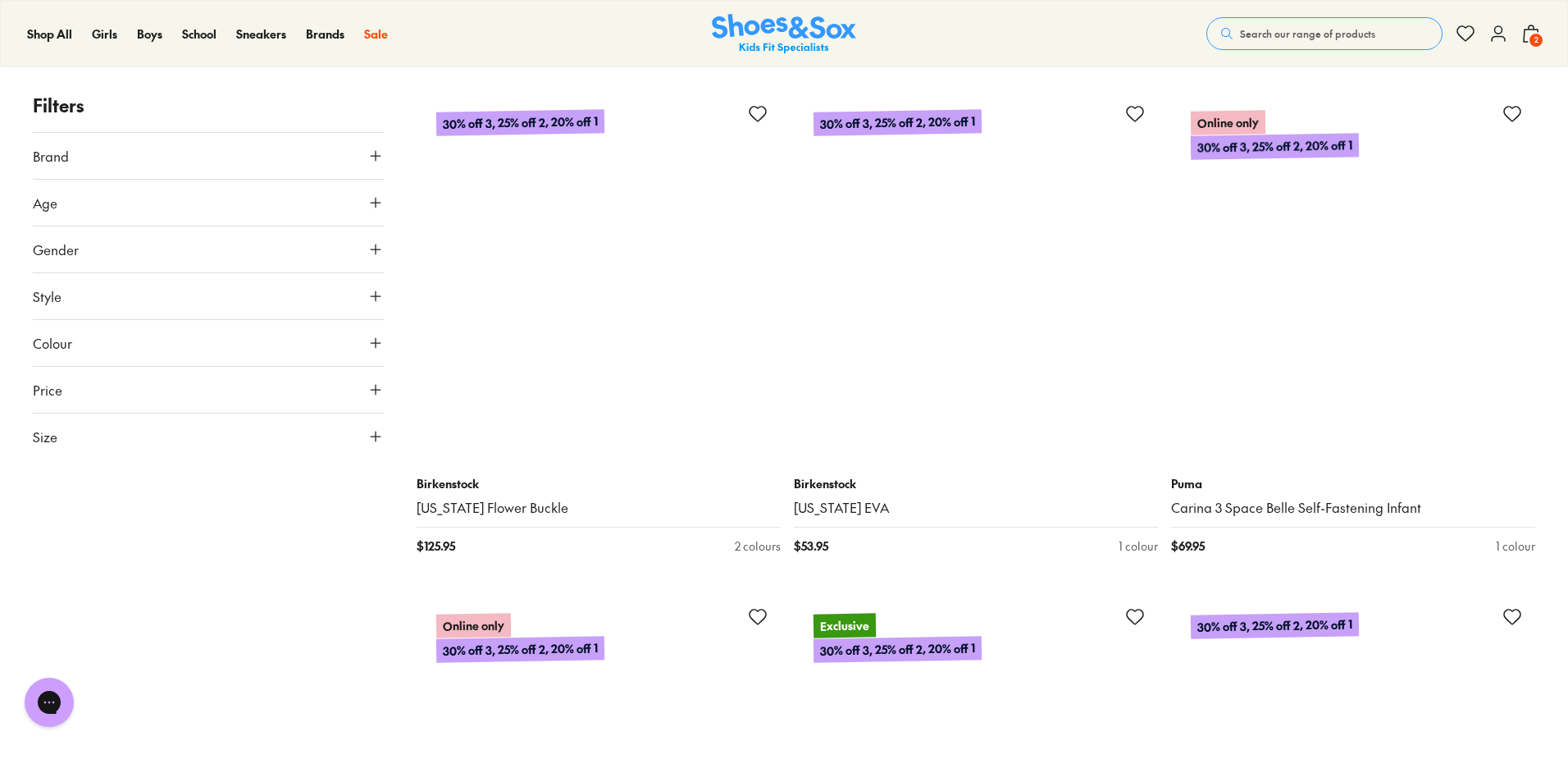
scroll to position [6434, 0]
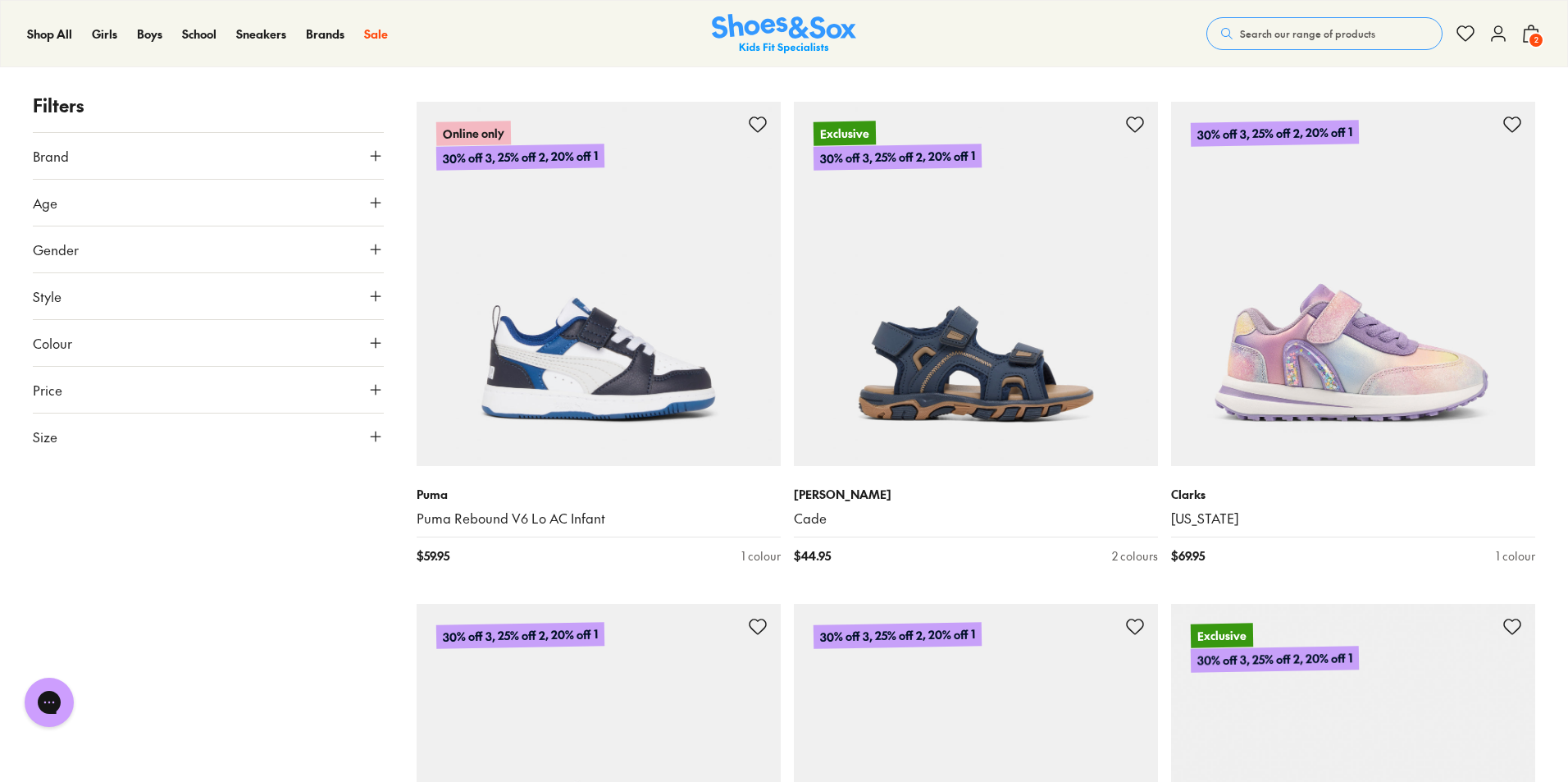
click at [372, 200] on icon at bounding box center [375, 202] width 17 height 17
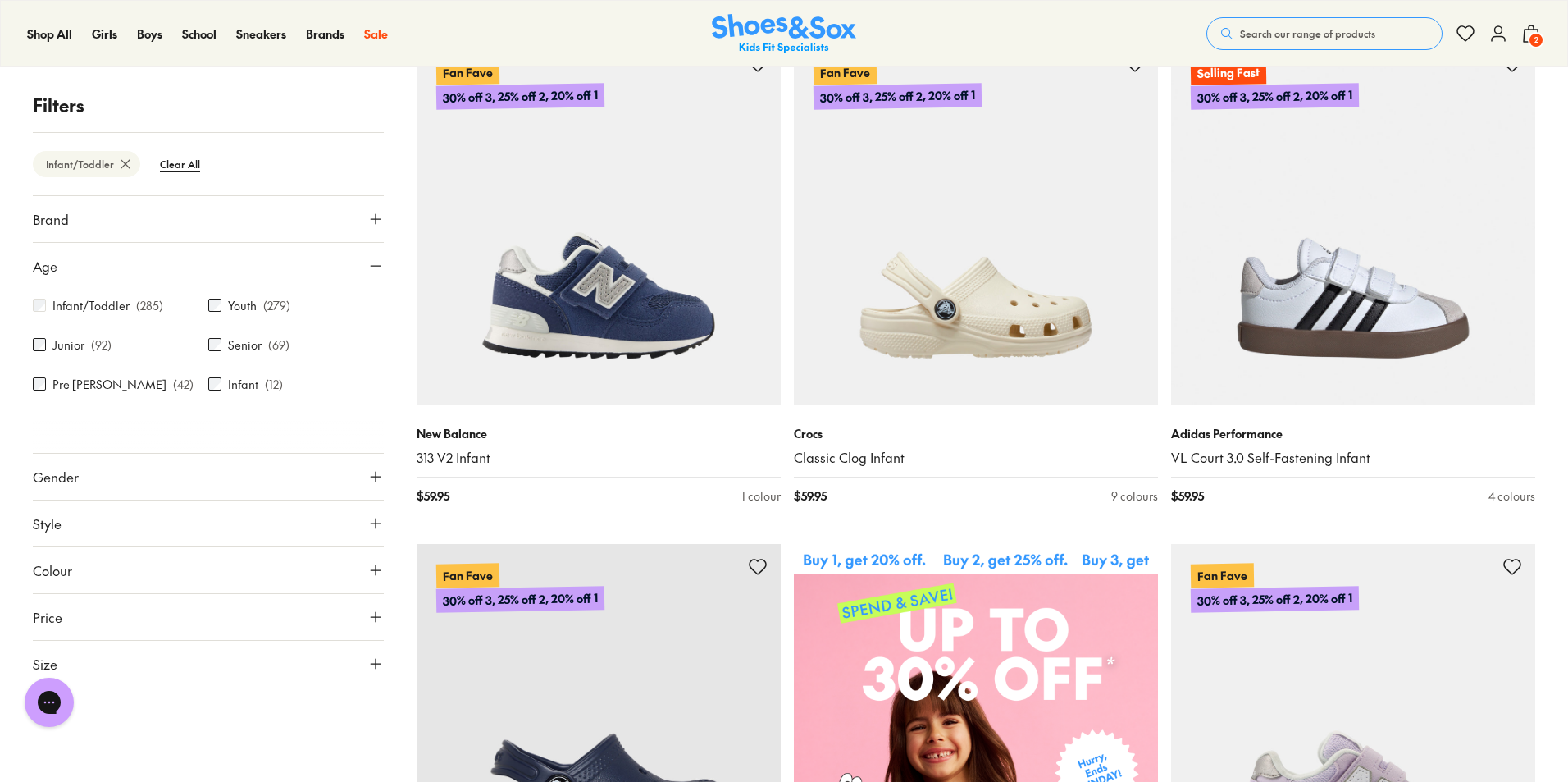
scroll to position [410, 0]
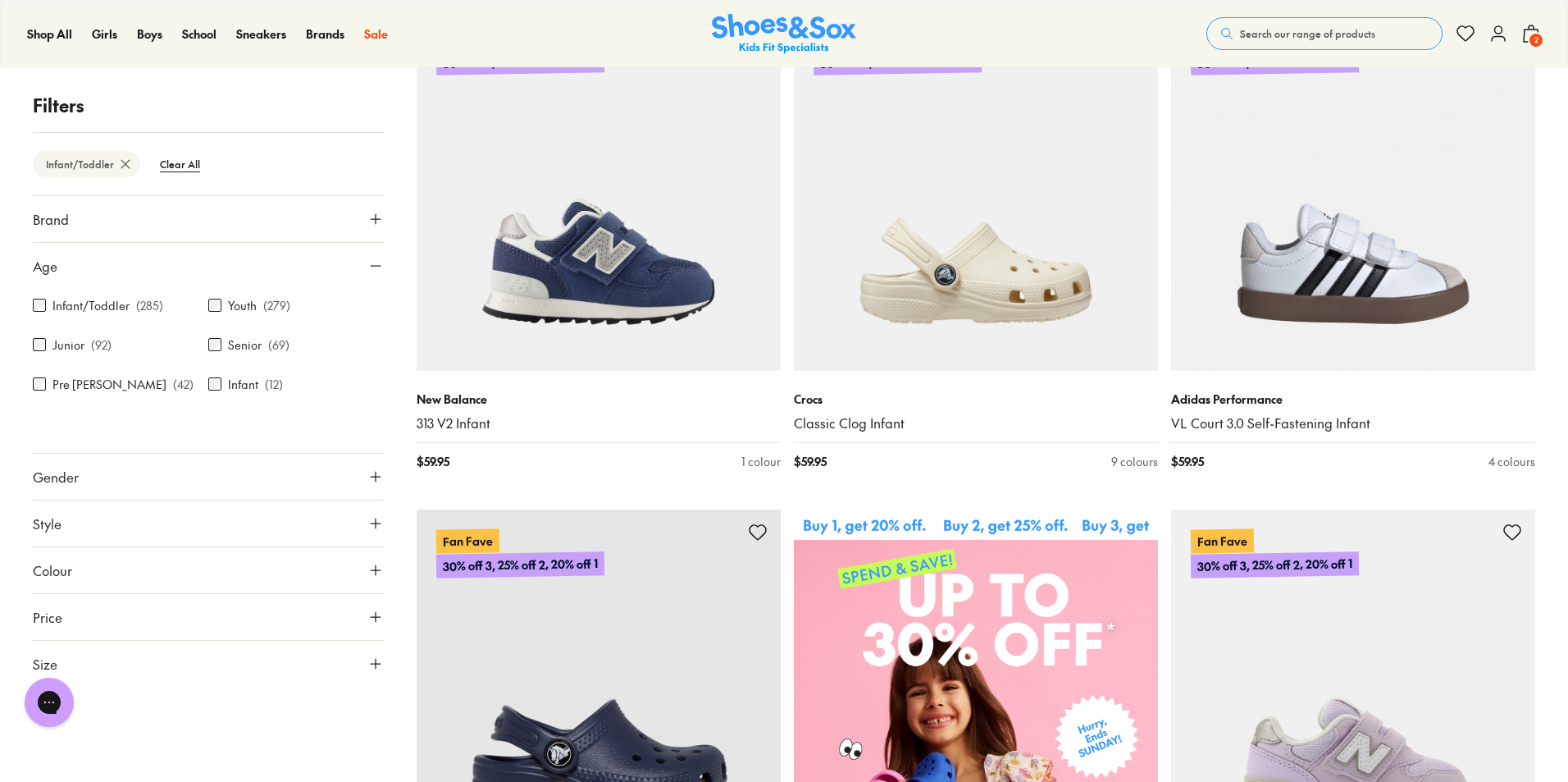
click at [382, 482] on icon at bounding box center [375, 476] width 17 height 17
click at [169, 524] on label "Girls" at bounding box center [165, 525] width 86 height 31
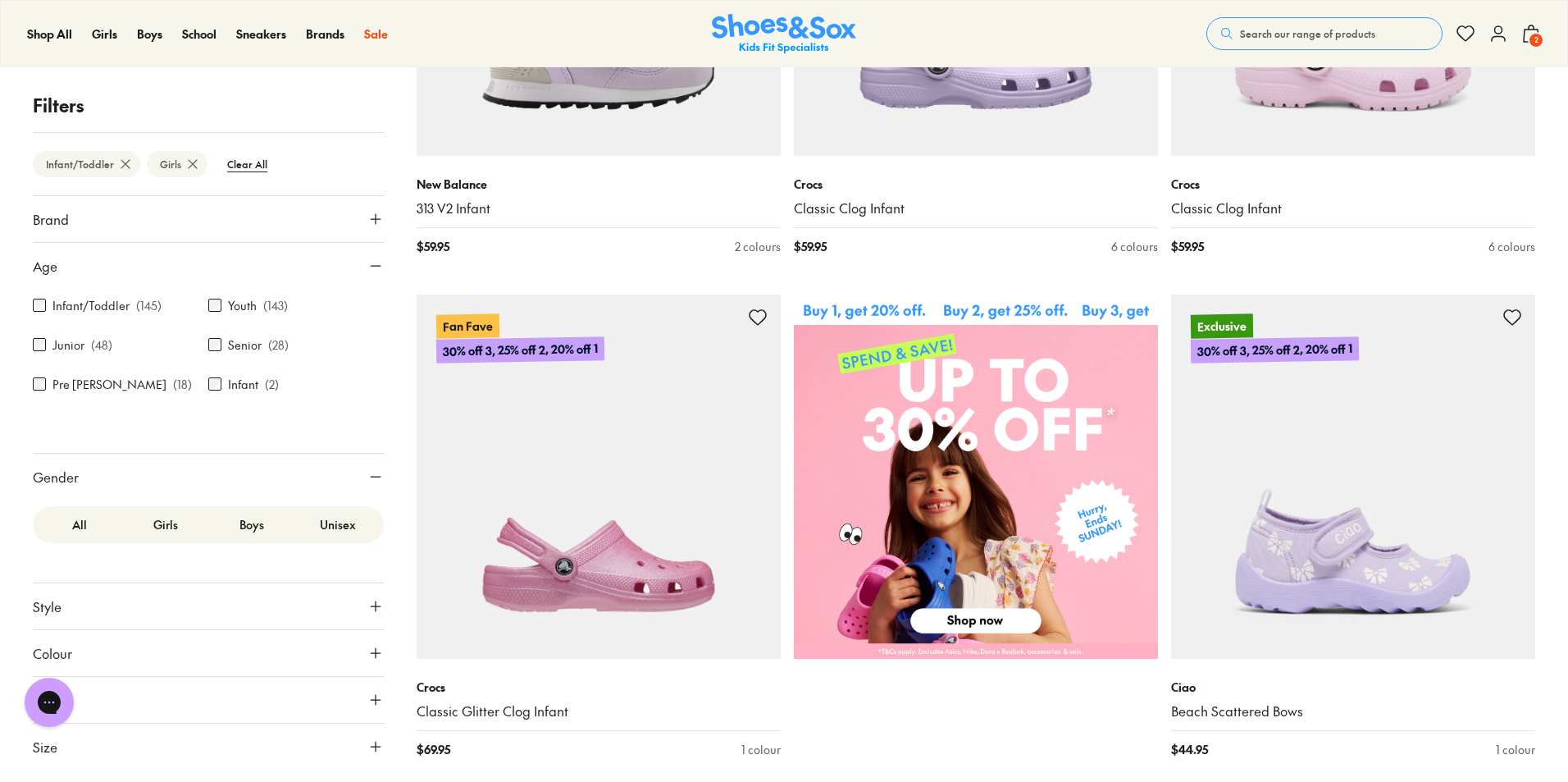
scroll to position [709, 0]
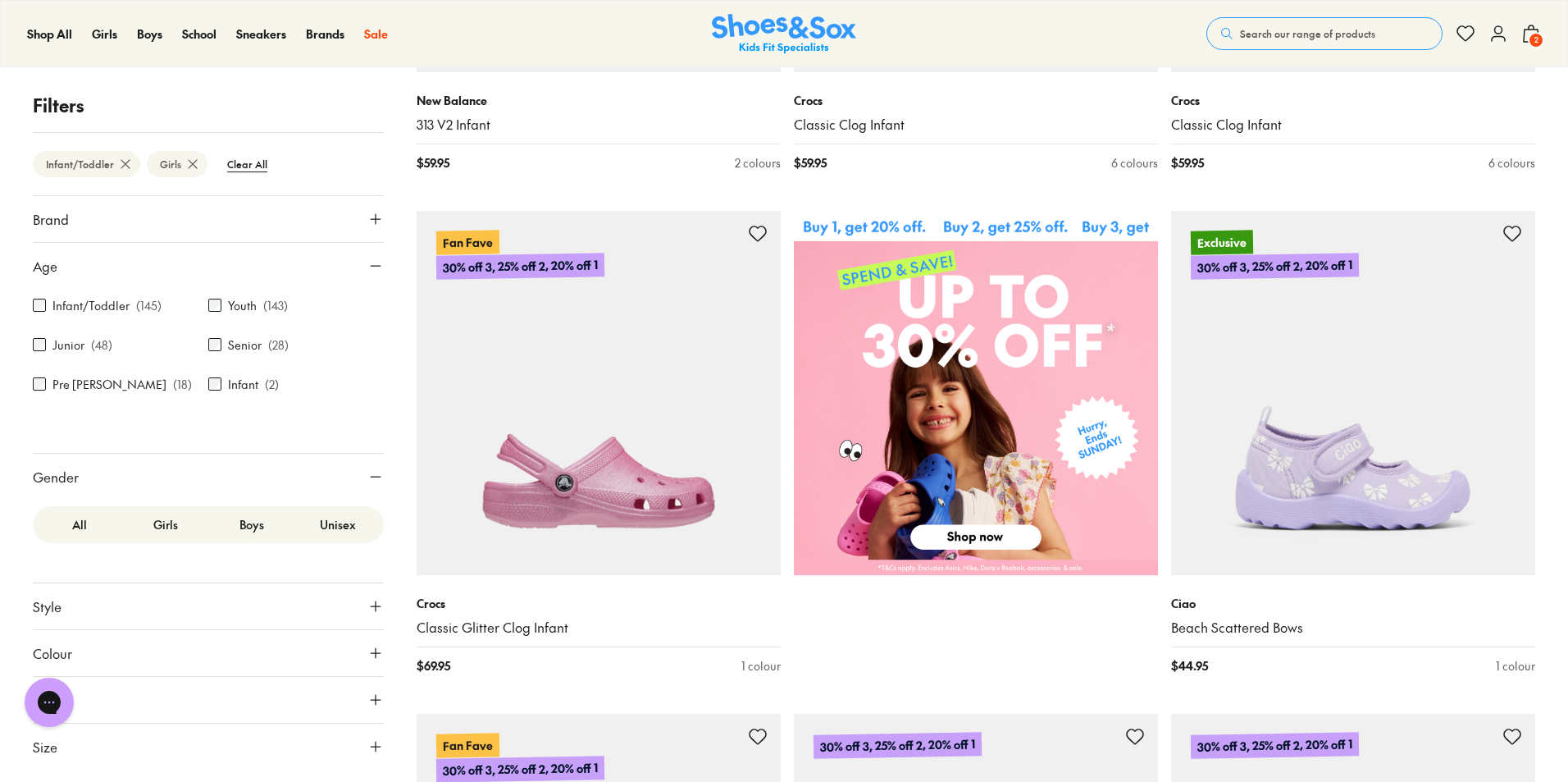
click at [371, 604] on icon at bounding box center [375, 606] width 17 height 17
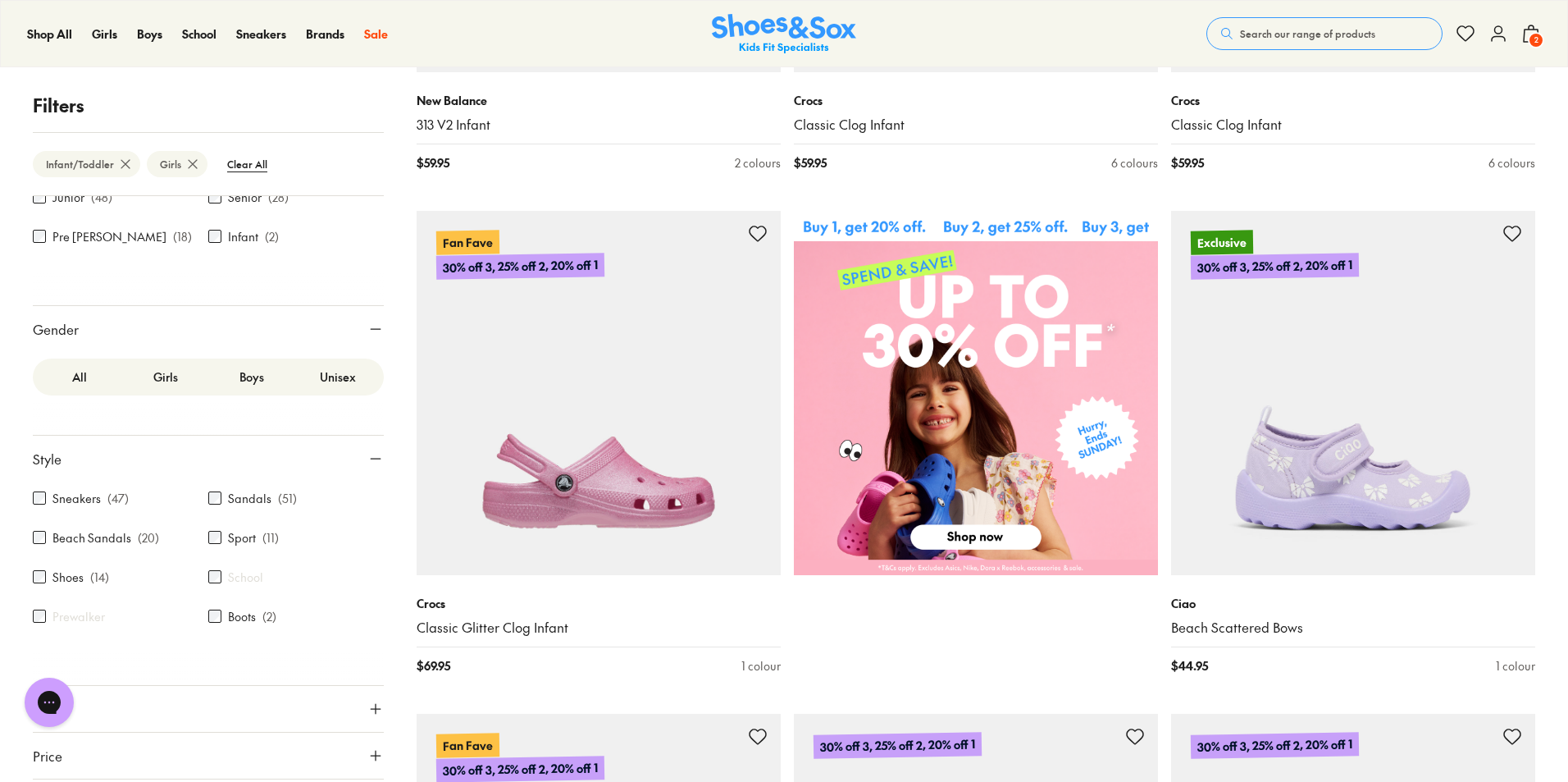
scroll to position [164, 0]
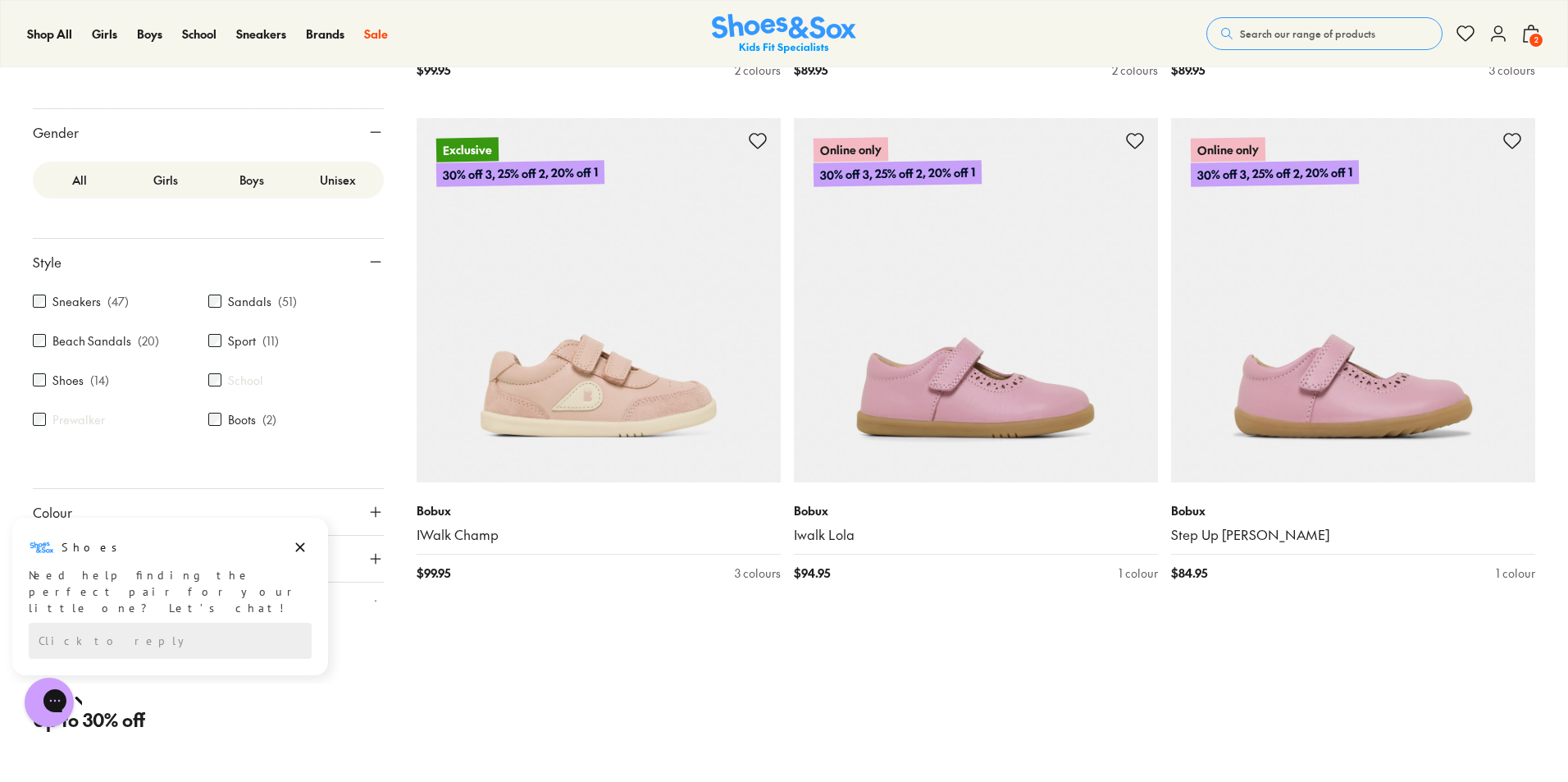
scroll to position [2272, 0]
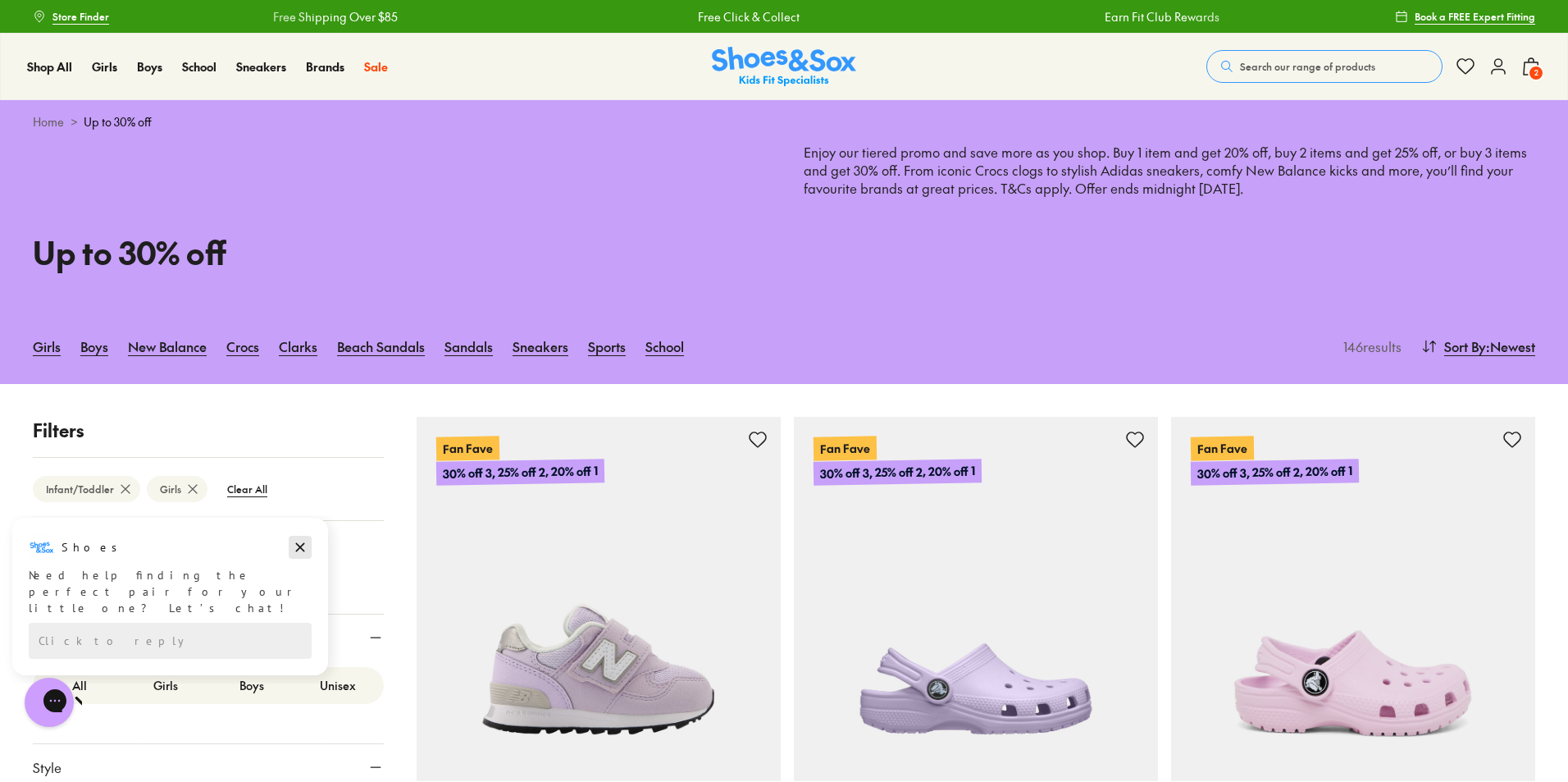
click at [300, 545] on icon "Dismiss campaign" at bounding box center [300, 547] width 17 height 20
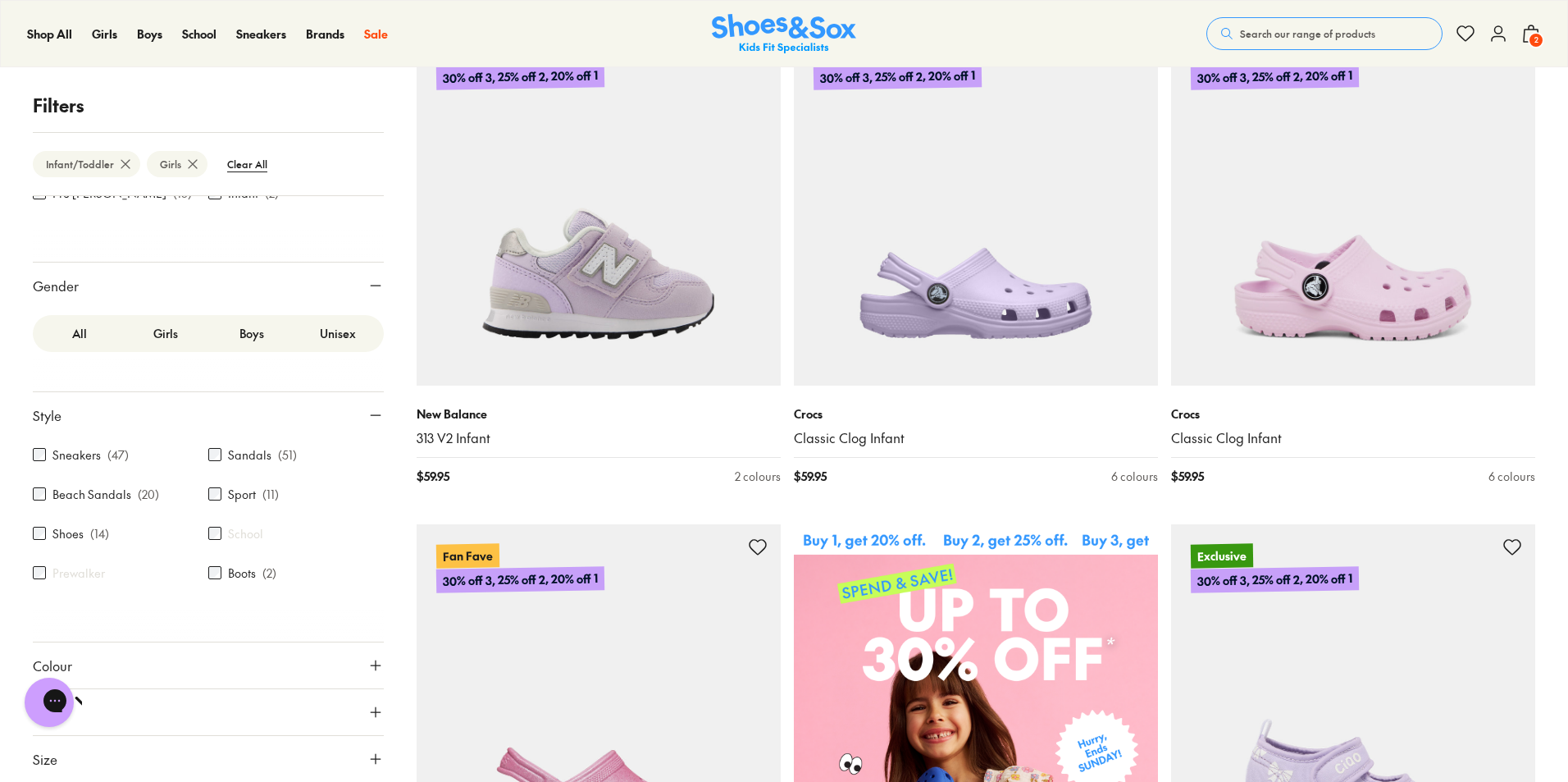
scroll to position [410, 0]
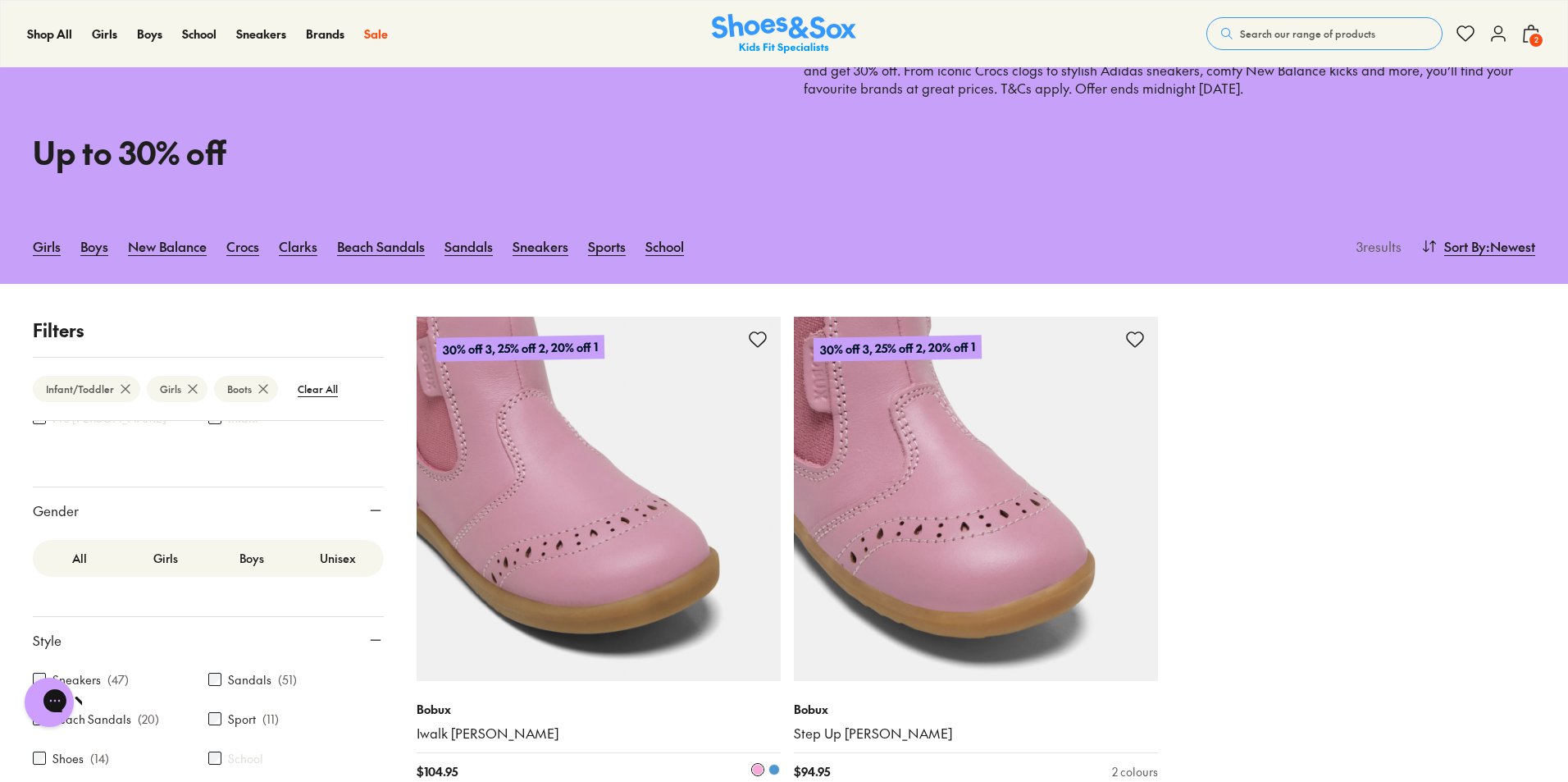
scroll to position [182, 0]
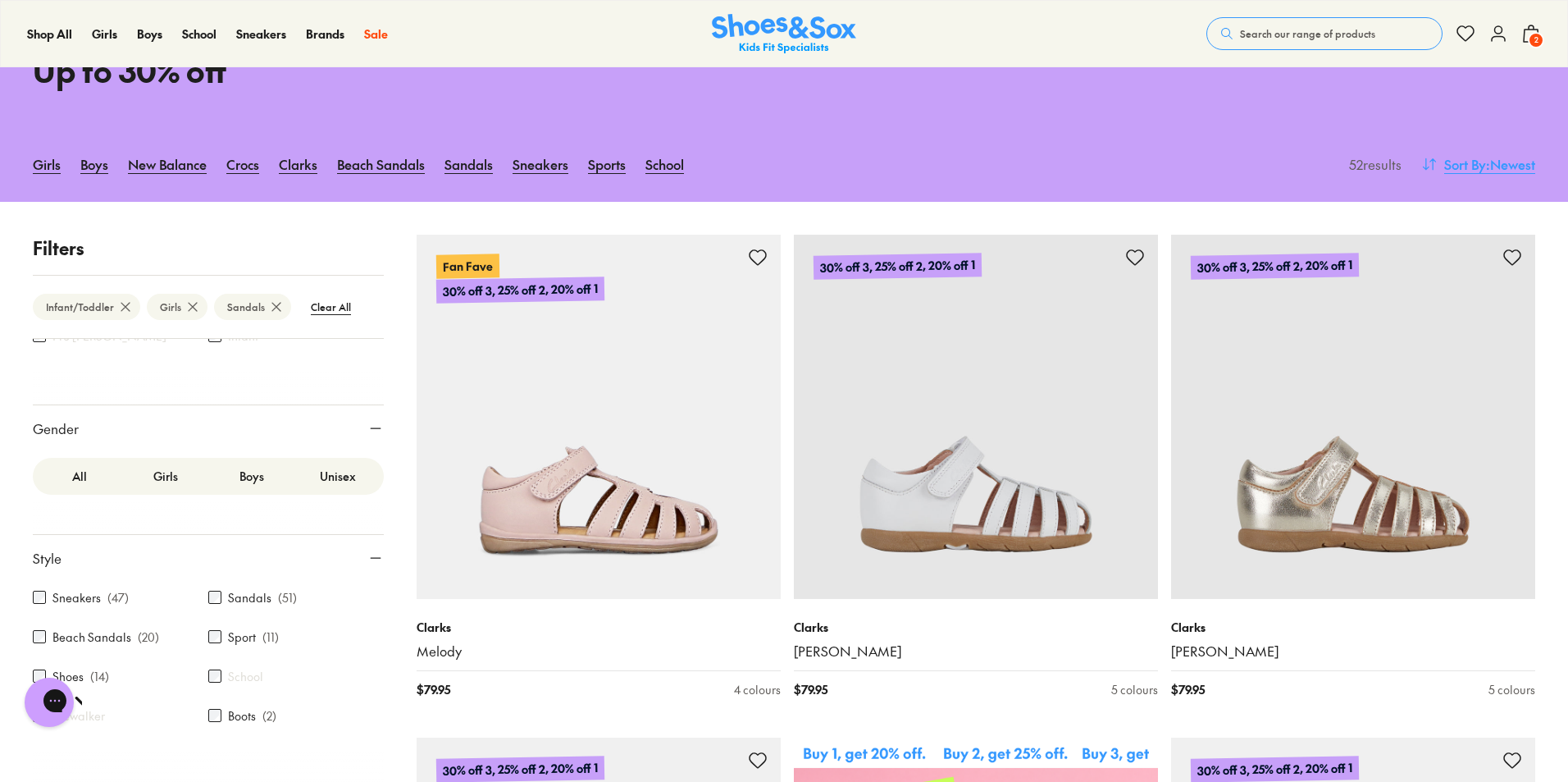
click at [1473, 163] on span "Sort By" at bounding box center [1466, 164] width 41 height 20
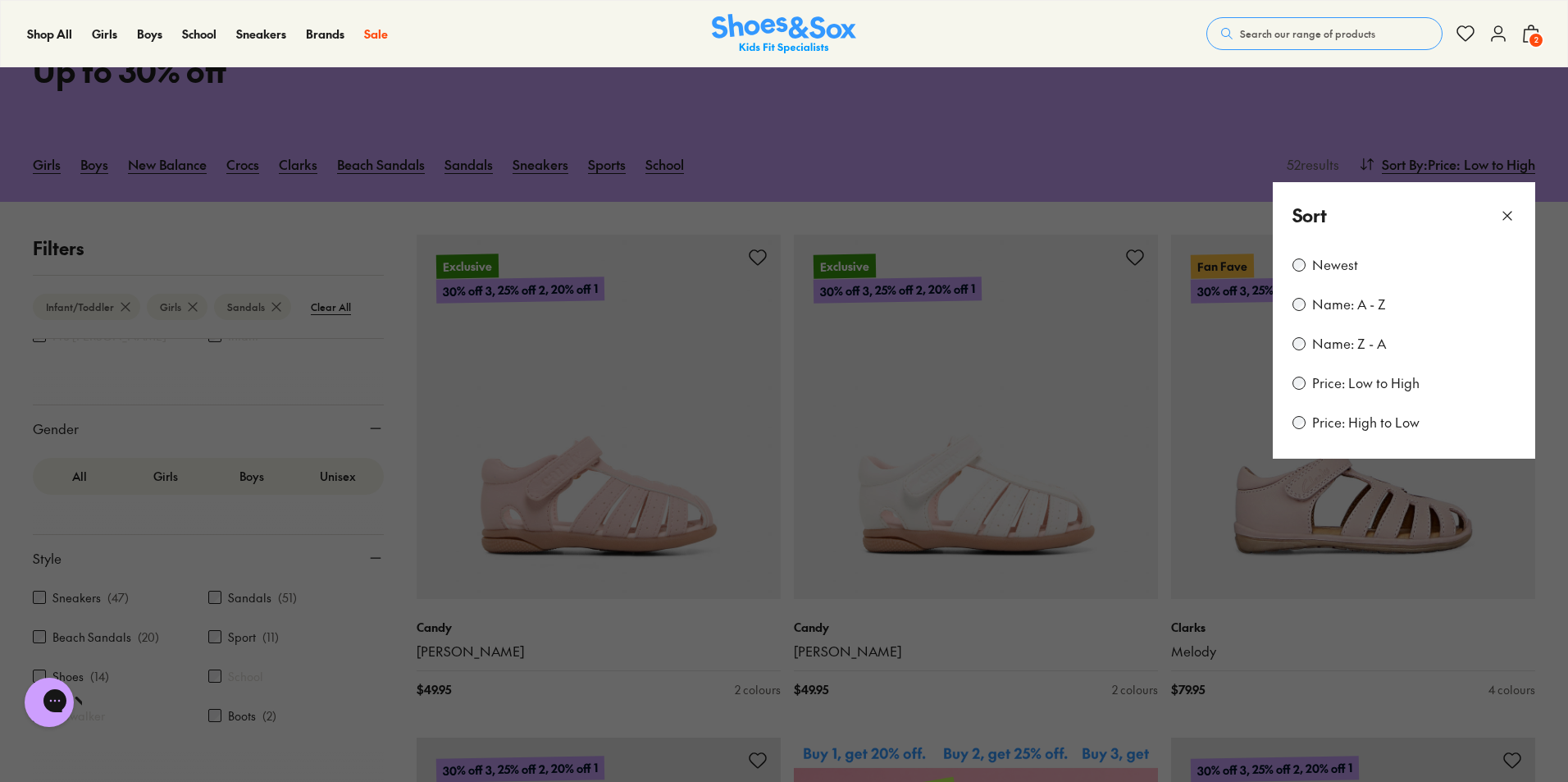
click at [1017, 154] on button at bounding box center [784, 391] width 1568 height 782
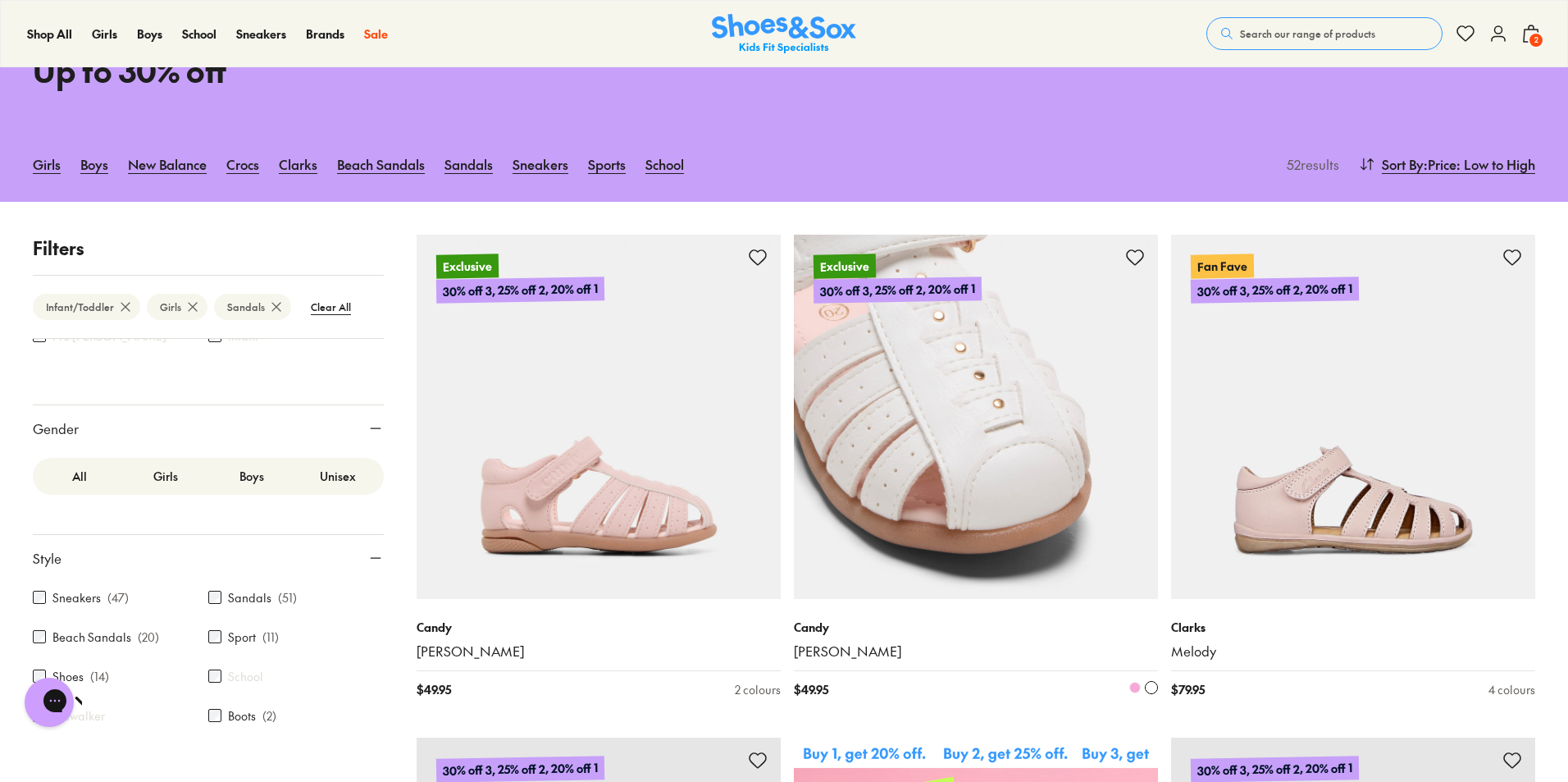
click at [1030, 507] on img at bounding box center [977, 417] width 365 height 365
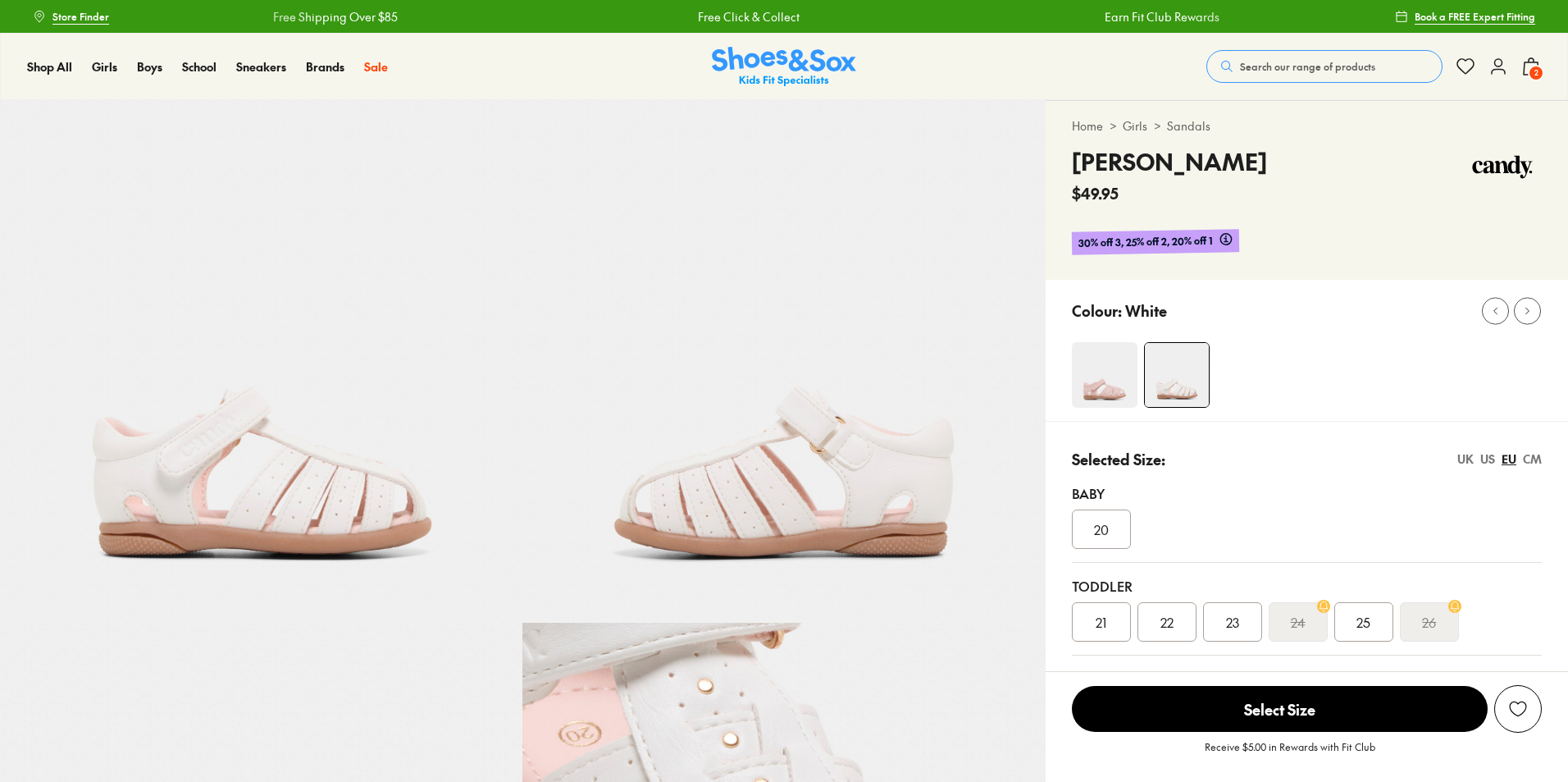
select select "*"
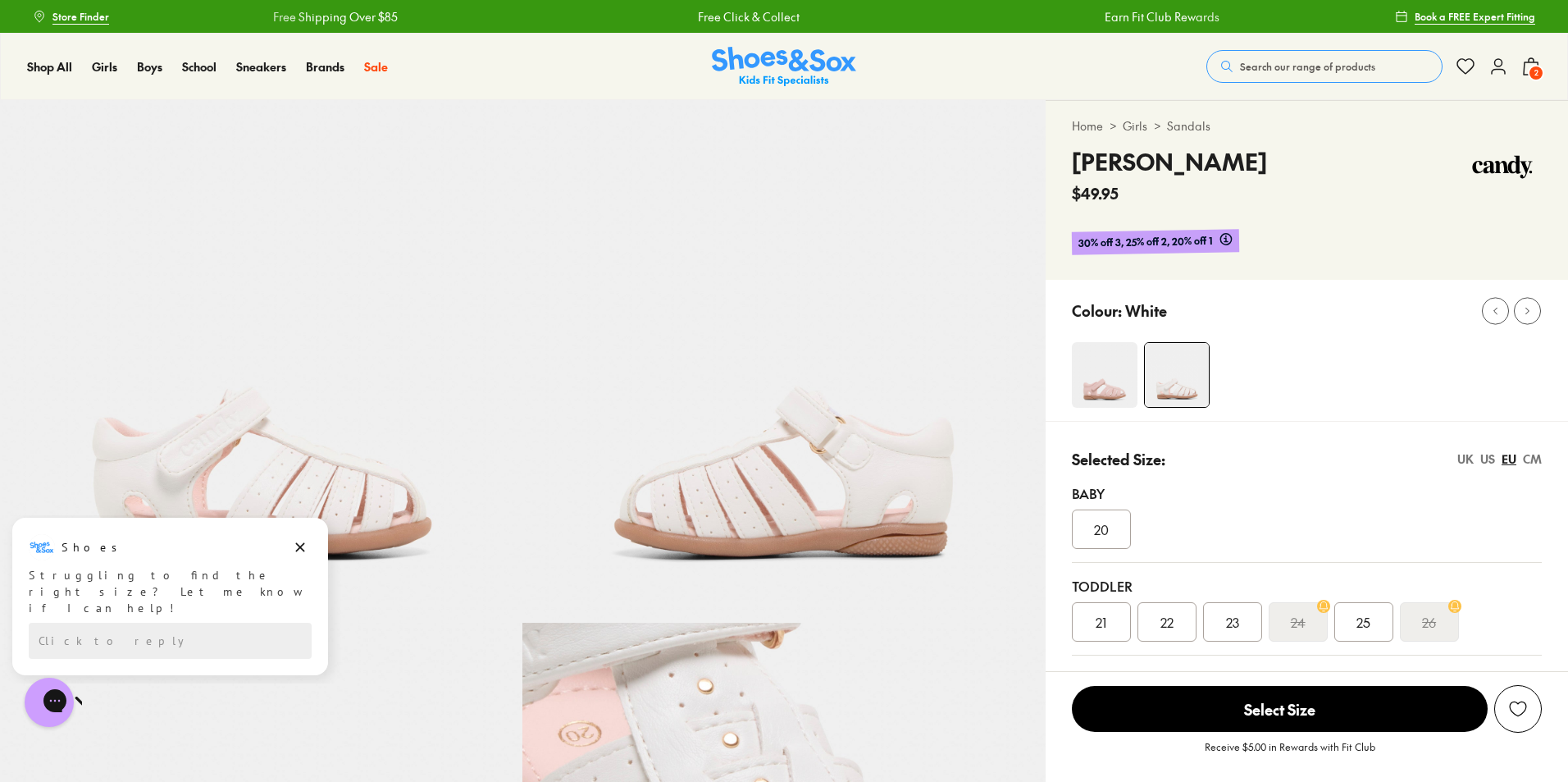
click at [1360, 626] on span "25" at bounding box center [1364, 622] width 14 height 20
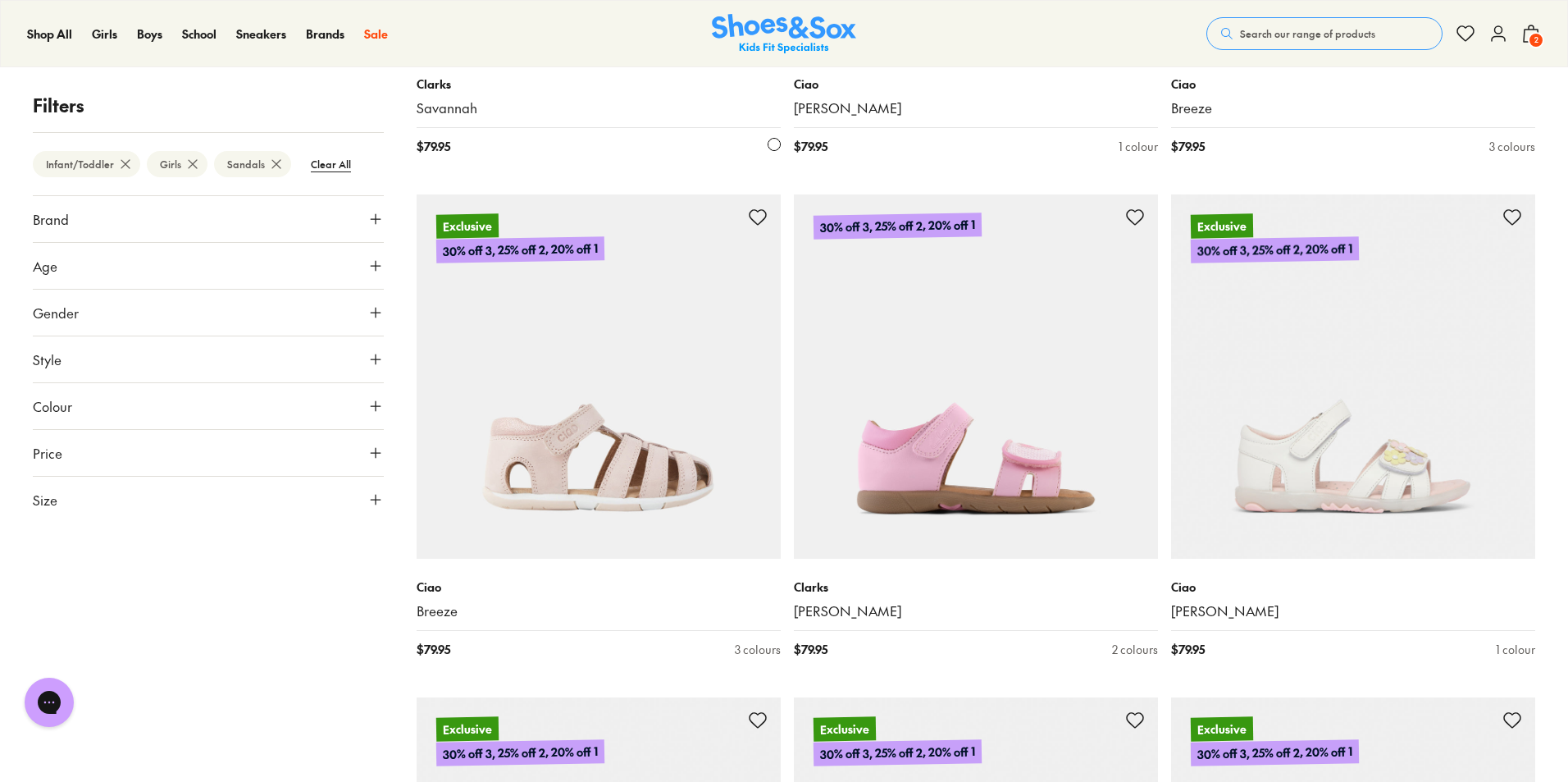
scroll to position [4198, 0]
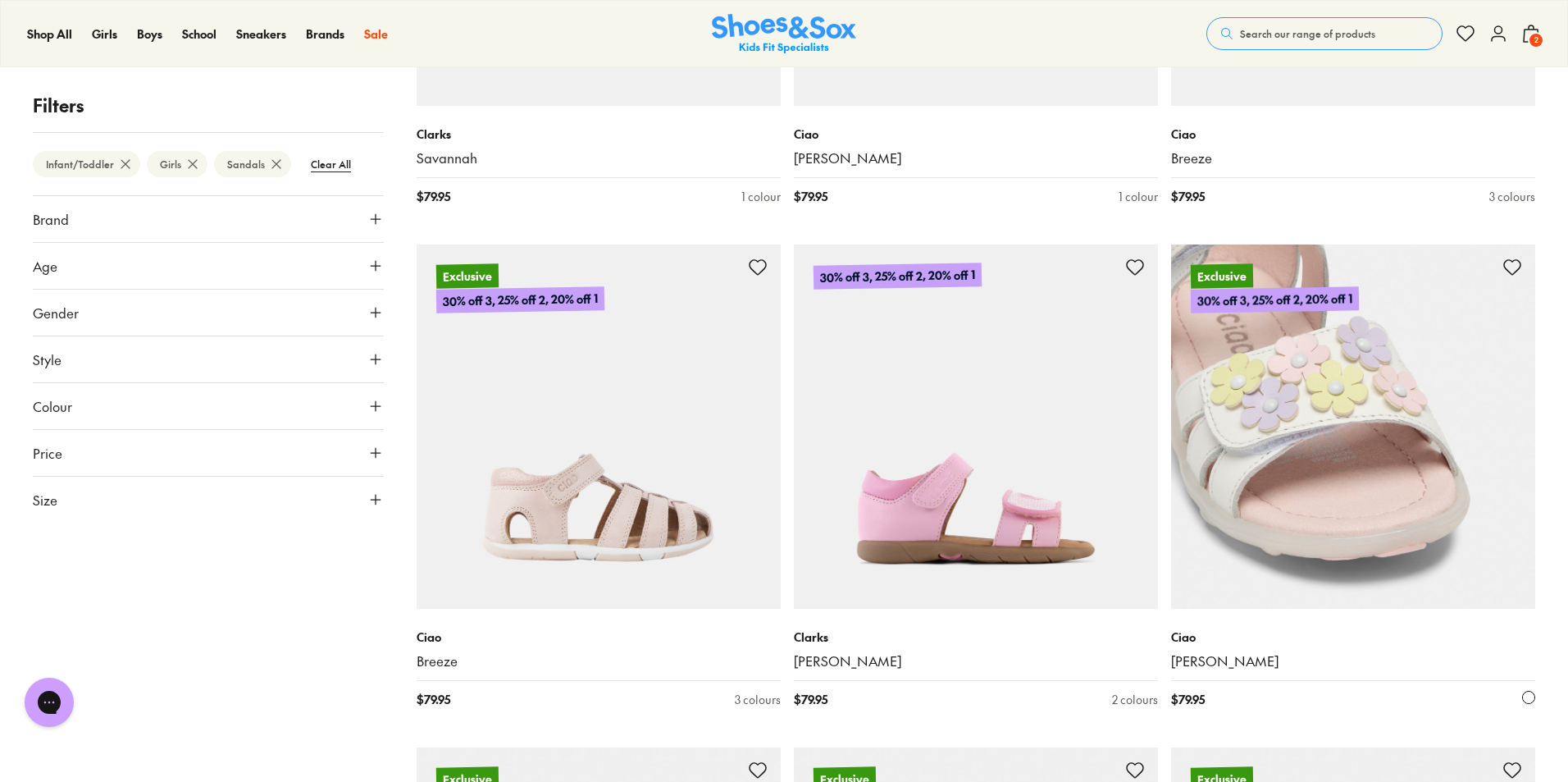
click at [1284, 496] on img at bounding box center [1354, 427] width 365 height 365
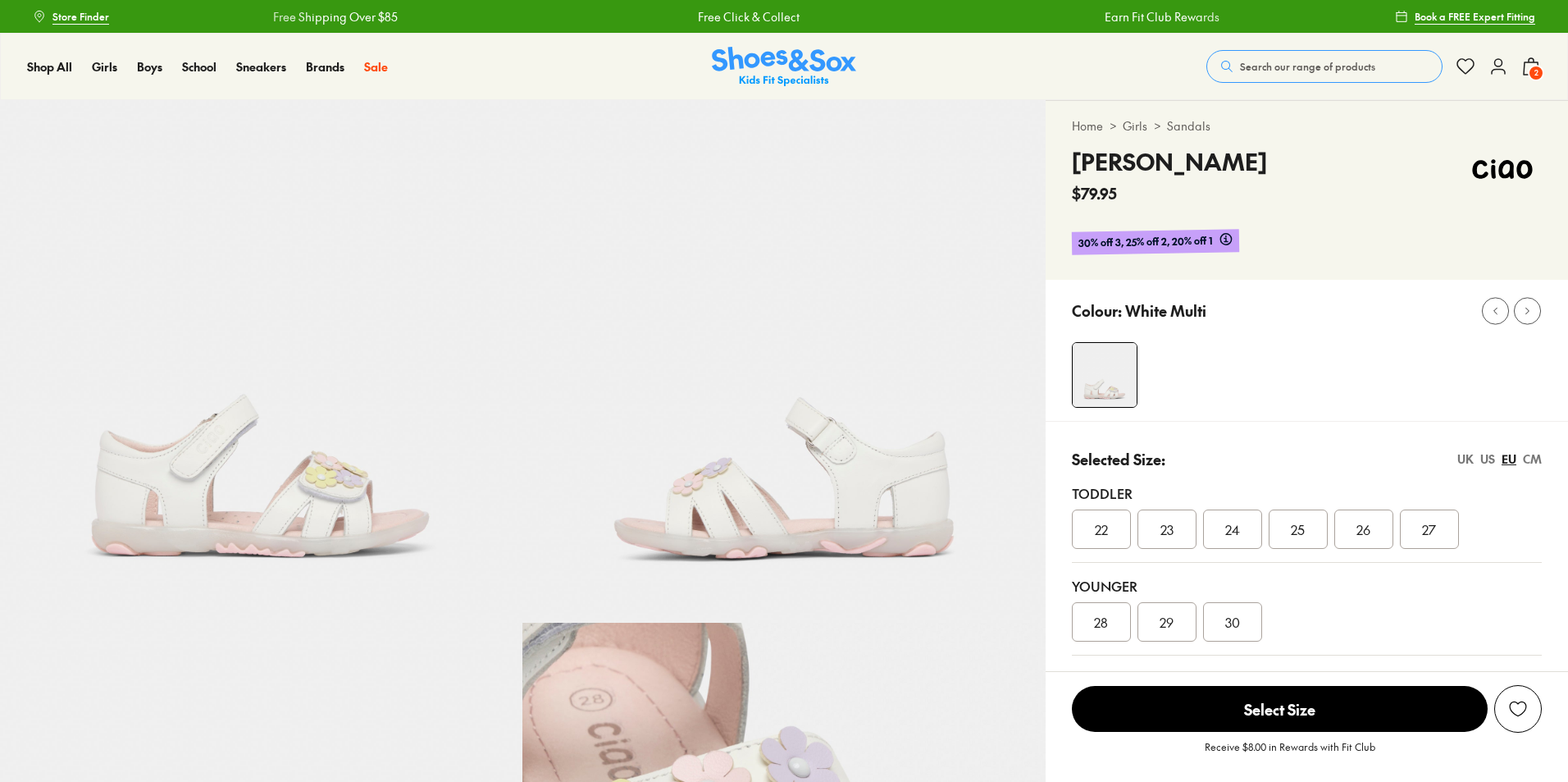
select select "*"
click at [1356, 530] on div "26" at bounding box center [1364, 530] width 59 height 39
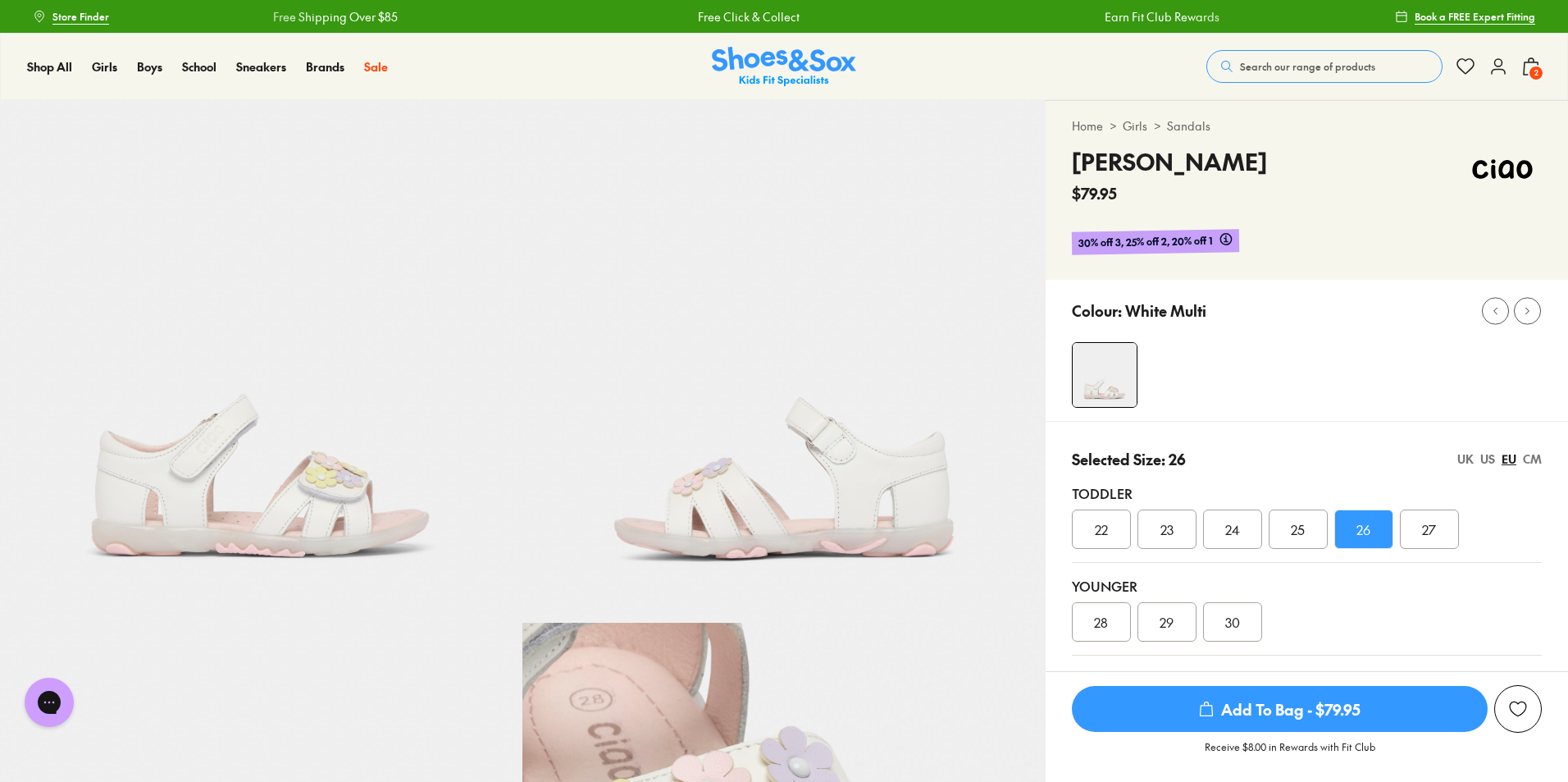
click at [1154, 705] on span "Add To Bag - $79.95" at bounding box center [1280, 709] width 416 height 46
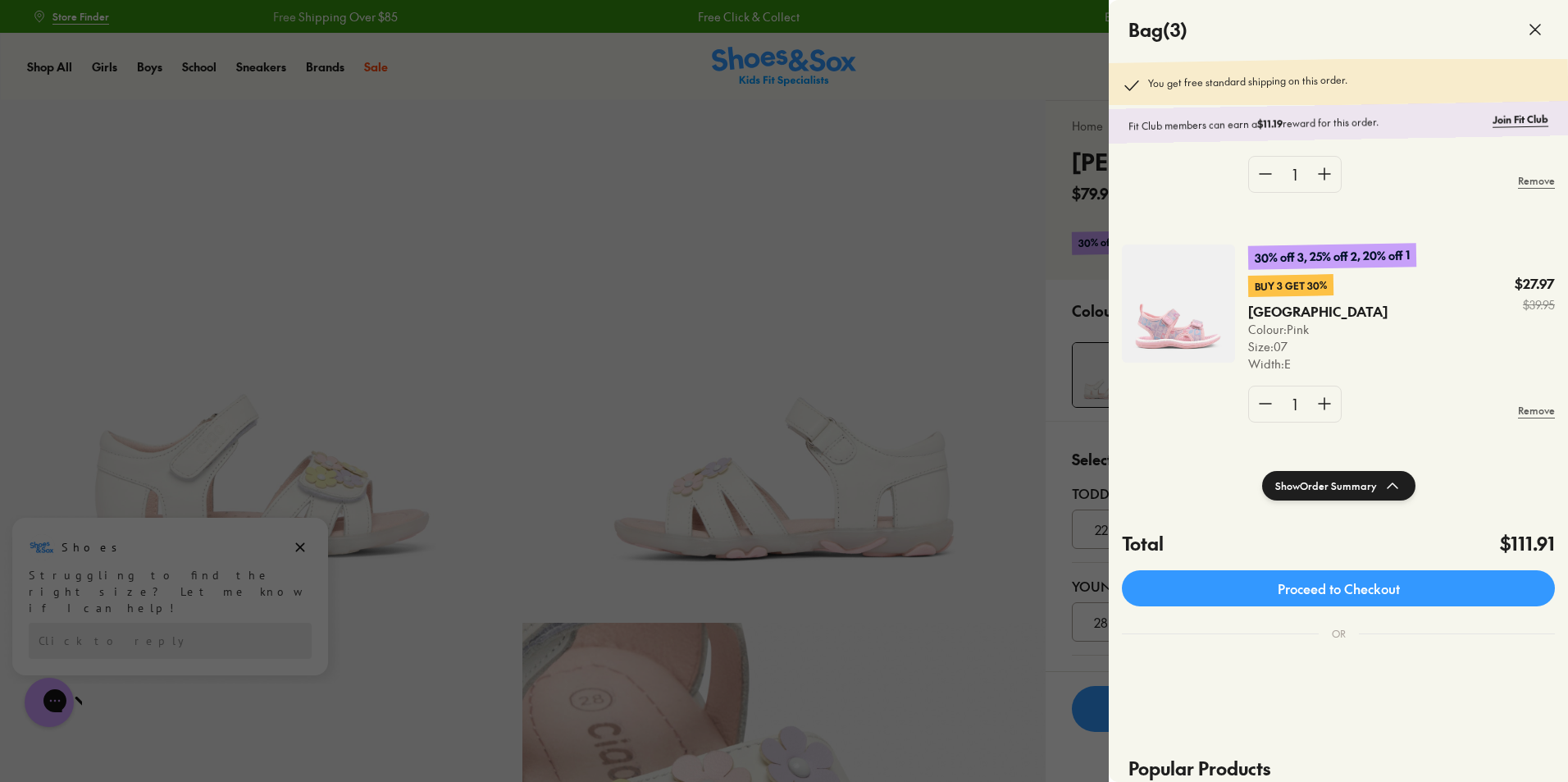
scroll to position [394, 0]
